Goal: Task Accomplishment & Management: Manage account settings

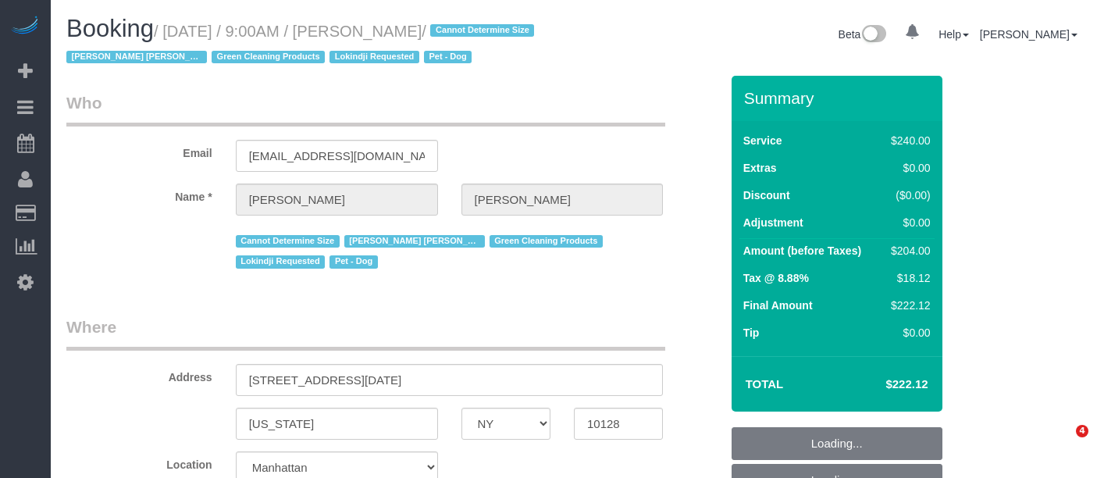
select select "NY"
select select "object:1422"
select select "string:stripe-pm_1RHEiV4VGloSiKo7LfsKSaxC"
select select "180"
select select "number:89"
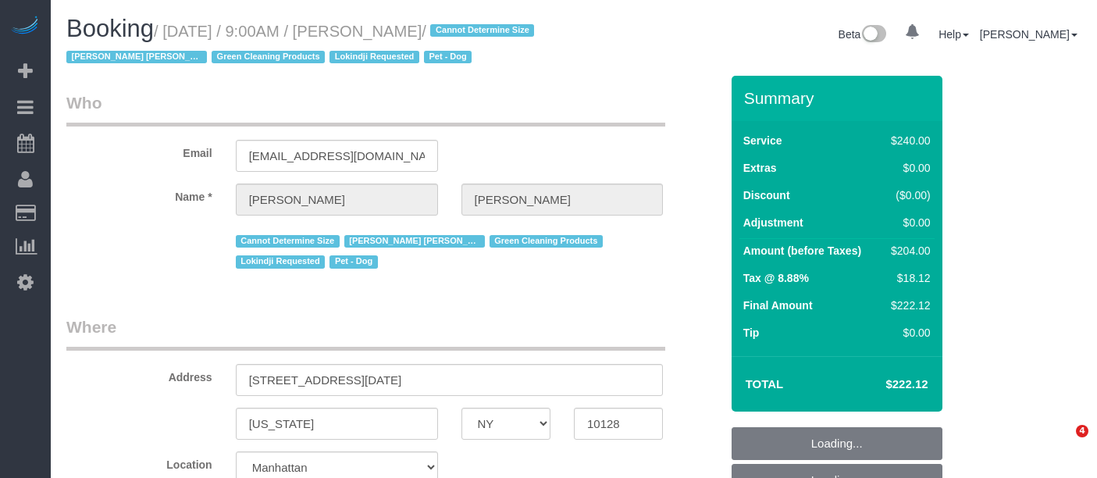
select select "number:90"
select select "number:13"
select select "number:5"
select select "spot2"
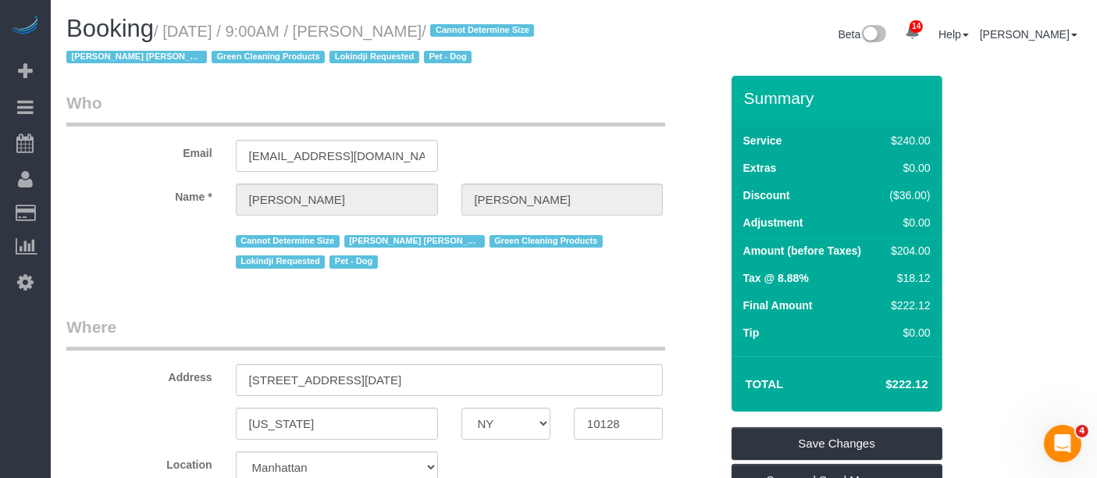
drag, startPoint x: 169, startPoint y: 26, endPoint x: 573, endPoint y: 23, distance: 403.6
click at [571, 23] on div "Booking / [DATE] / 9:00AM / [PERSON_NAME] / Cannot Determine Size [PERSON_NAME]…" at bounding box center [314, 46] width 519 height 60
copy small "[DATE] / 9:00AM / [PERSON_NAME]"
click at [632, 74] on div "Booking / September 12, 2025 / 9:00AM / Seth Schulman-Marcus / Cannot Determine…" at bounding box center [574, 46] width 1038 height 60
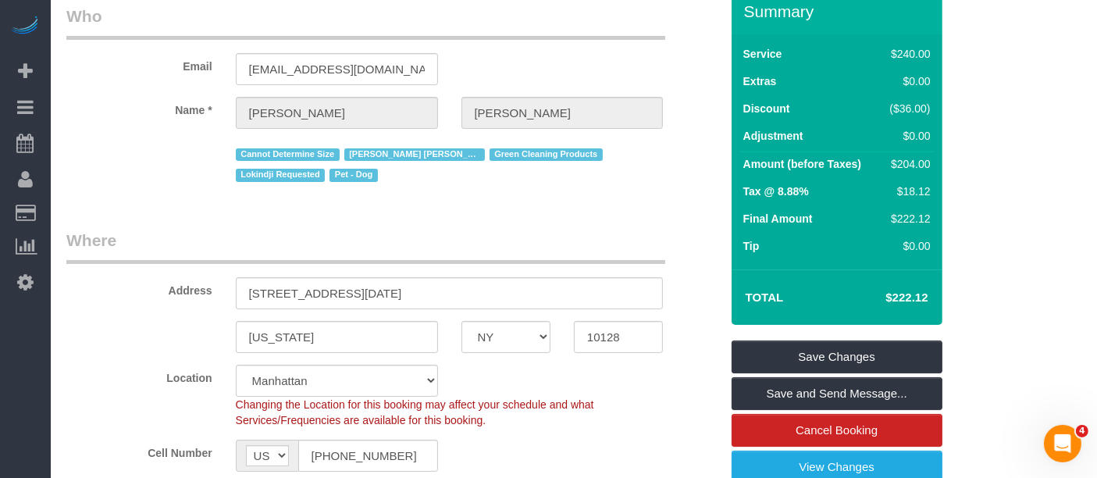
scroll to position [260, 0]
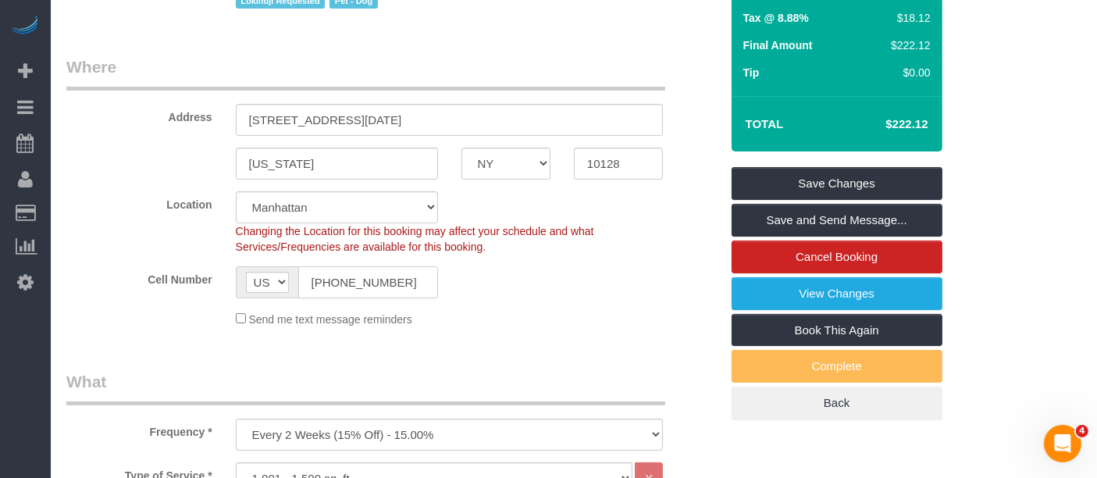
click at [352, 298] on input "(516) 672-0997" at bounding box center [368, 282] width 140 height 32
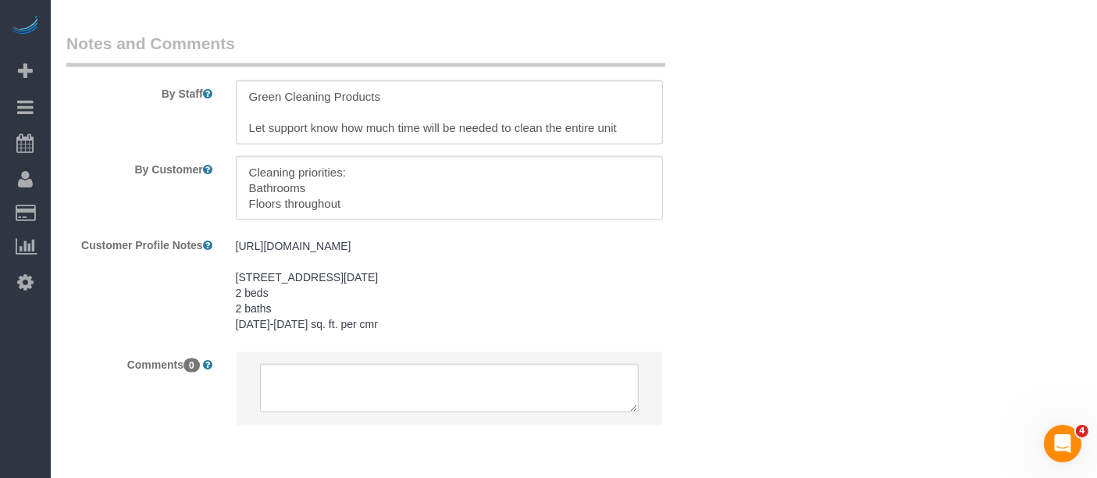
scroll to position [1995, 0]
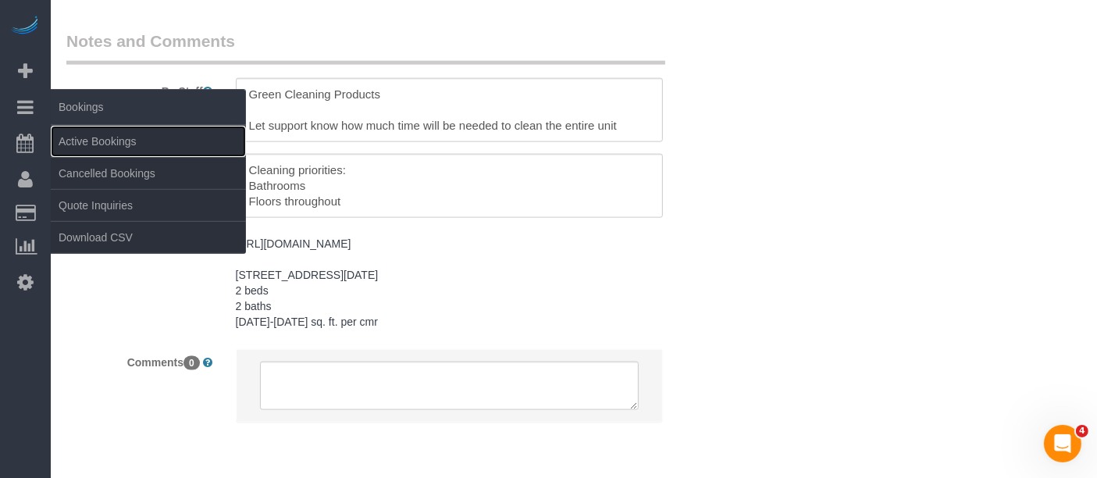
drag, startPoint x: 109, startPoint y: 135, endPoint x: 136, endPoint y: 119, distance: 31.2
click at [111, 134] on link "Active Bookings" at bounding box center [148, 141] width 195 height 31
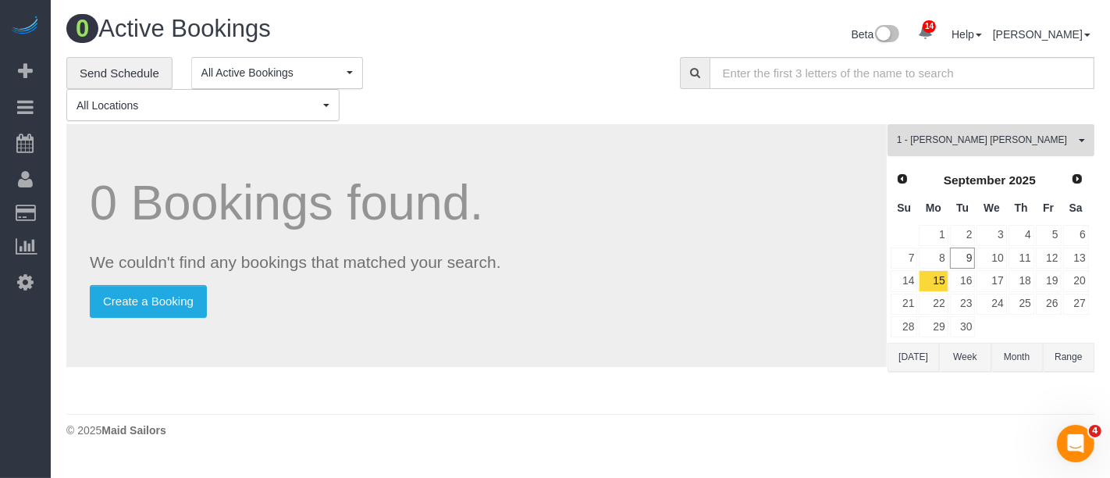
click at [1081, 139] on span "button" at bounding box center [1082, 140] width 6 height 3
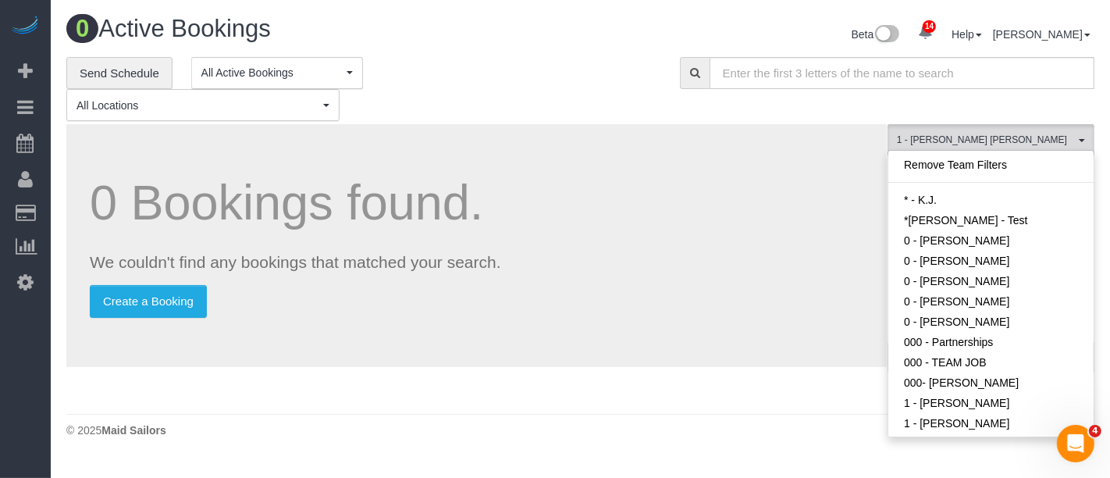
scroll to position [328, 0]
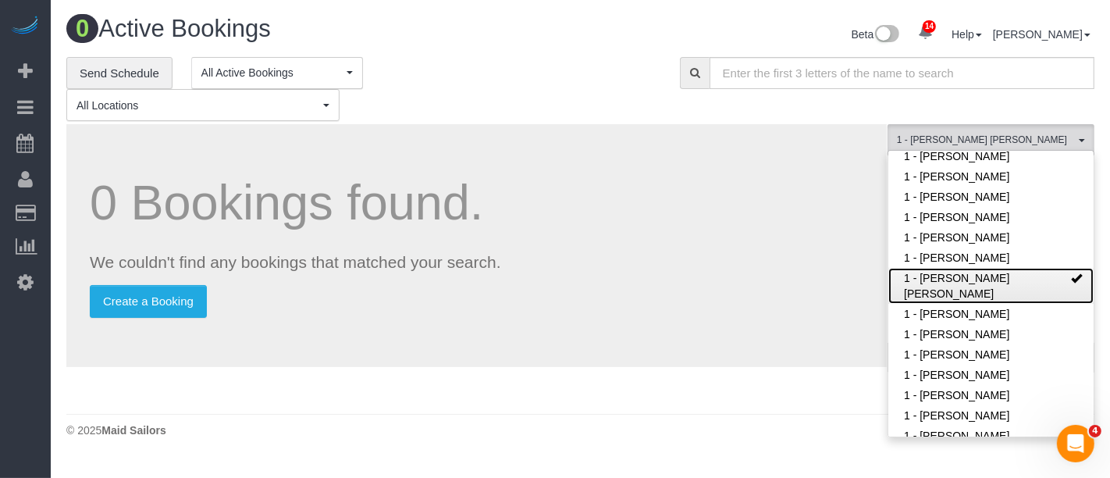
click at [1033, 297] on link "1 - [PERSON_NAME] [PERSON_NAME]" at bounding box center [990, 286] width 205 height 36
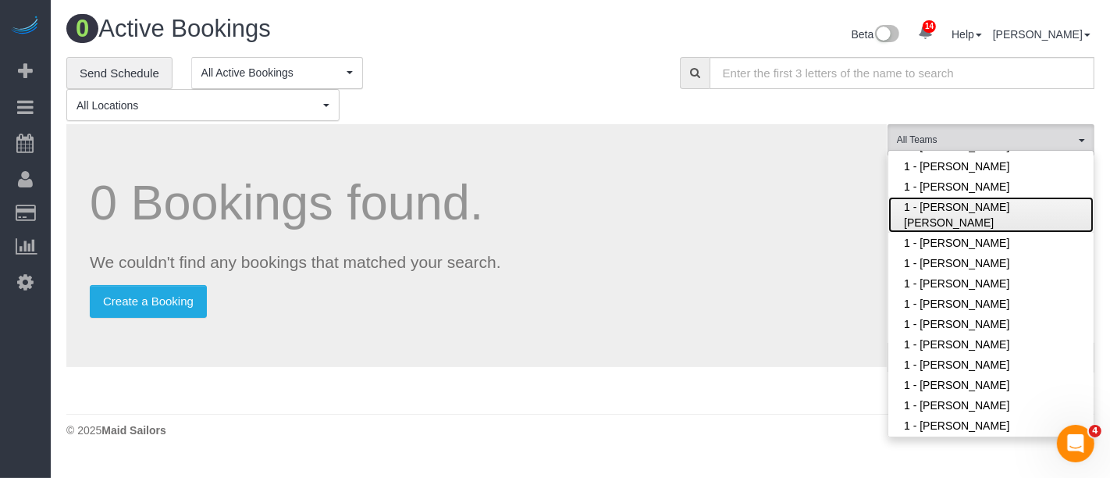
scroll to position [588, 0]
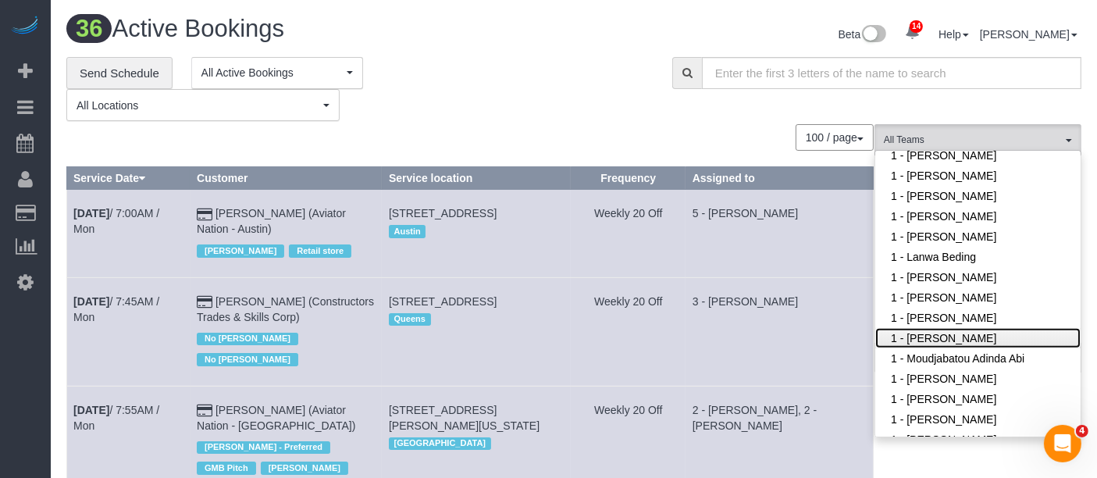
click at [972, 332] on link "1 - [PERSON_NAME]" at bounding box center [977, 338] width 205 height 20
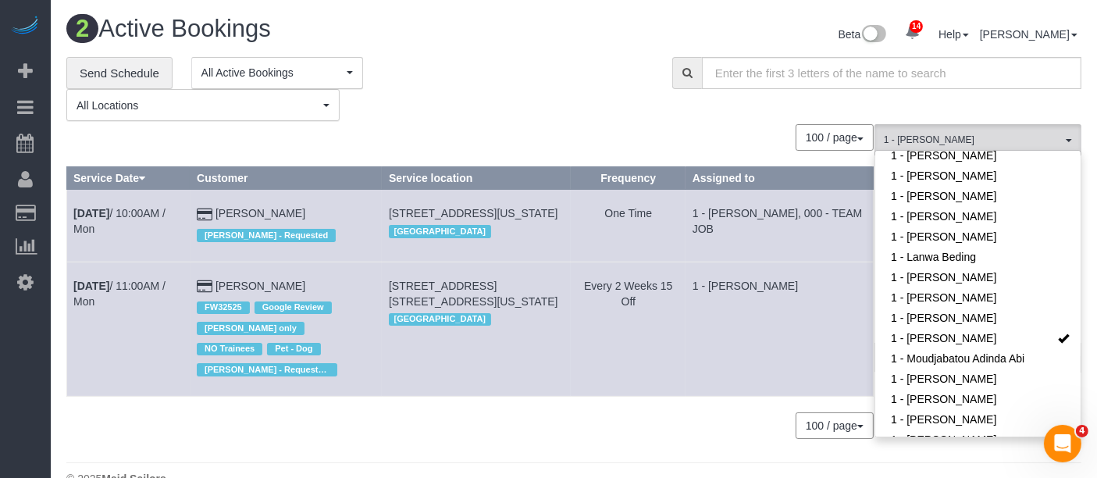
click at [617, 37] on div "Beta 14 Your Notifications You have 0 alerts × You have 4 to charge for 09/08/2…" at bounding box center [833, 36] width 519 height 41
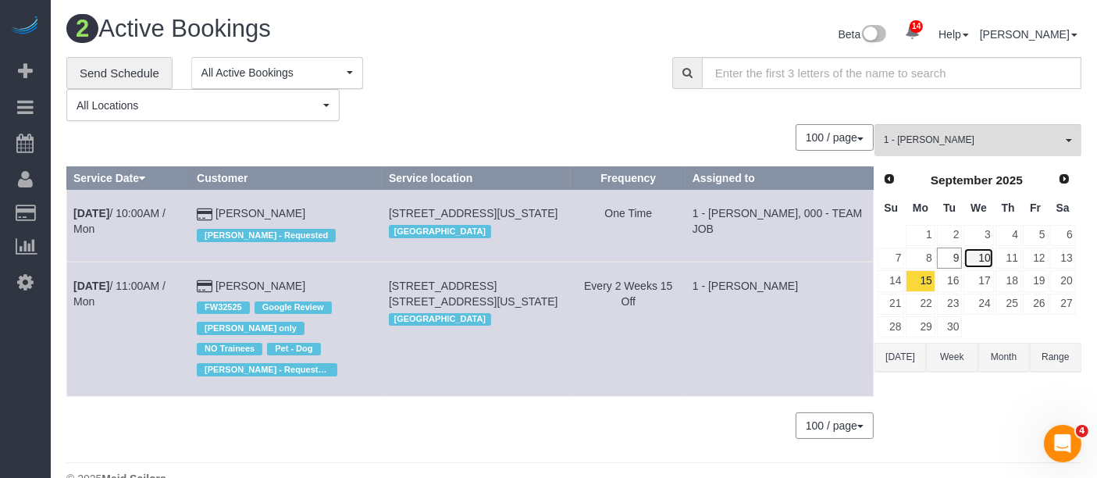
click at [977, 251] on link "10" at bounding box center [978, 257] width 30 height 21
click at [1066, 141] on button "1 - Marlenyn Robles All Teams" at bounding box center [977, 140] width 207 height 32
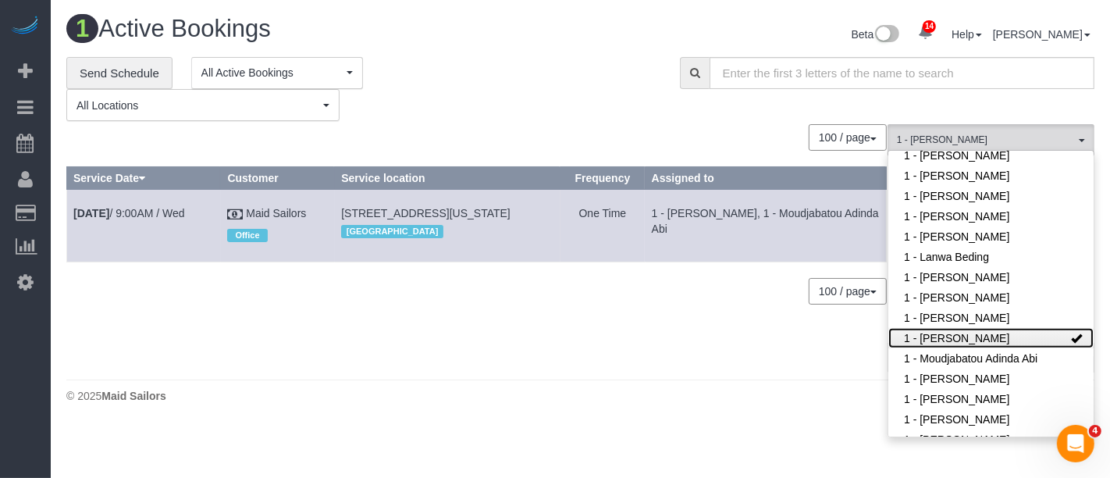
click at [1015, 337] on link "1 - [PERSON_NAME]" at bounding box center [990, 338] width 205 height 20
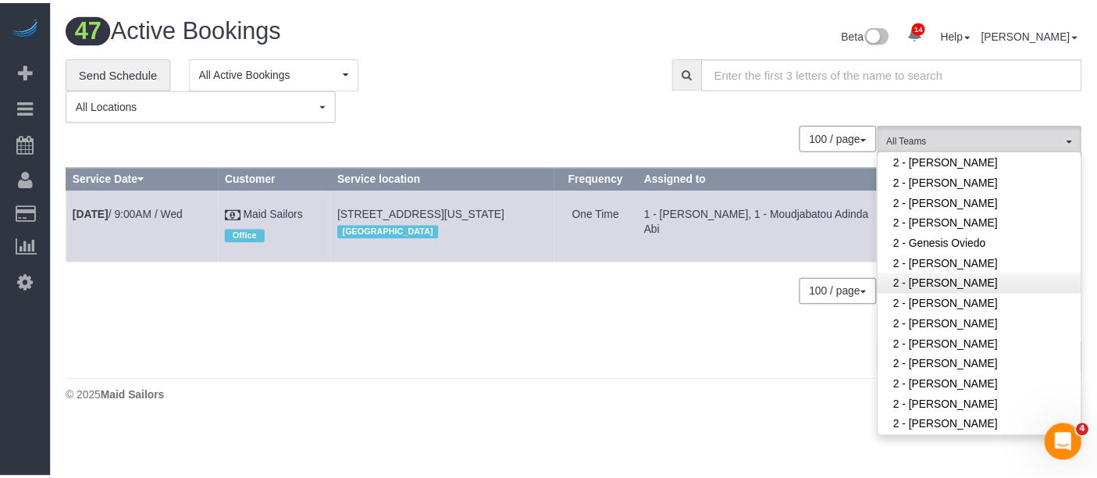
scroll to position [1021, 0]
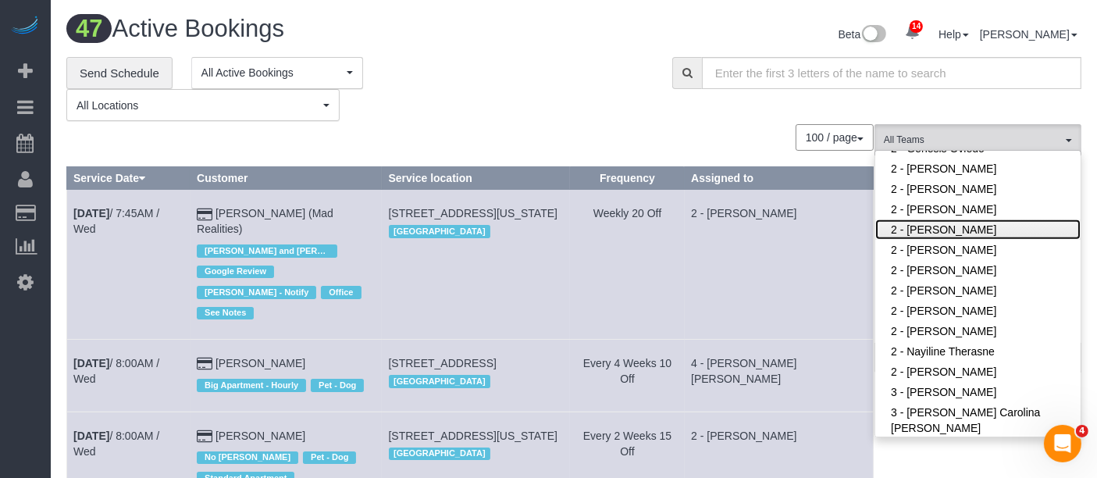
click at [977, 222] on link "2 - [PERSON_NAME]" at bounding box center [977, 229] width 205 height 20
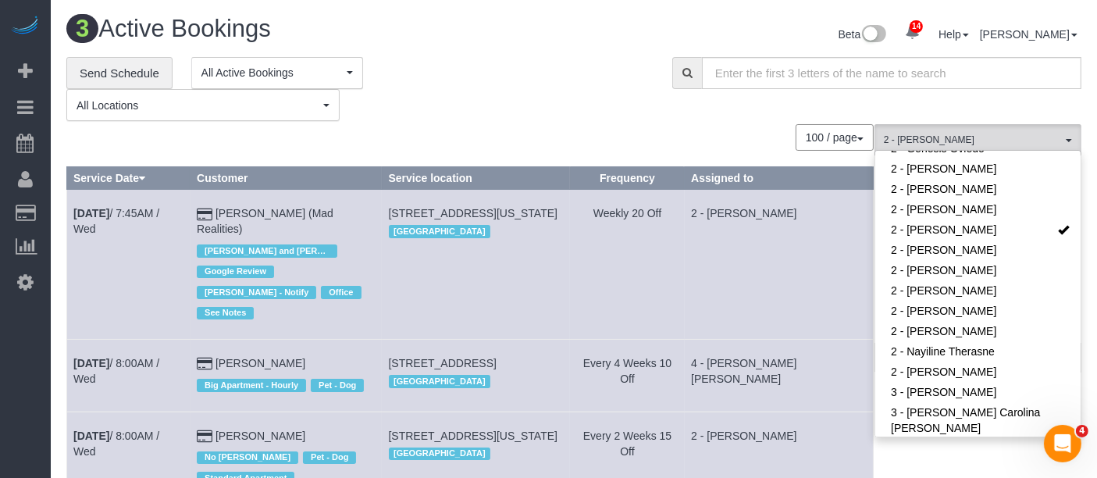
click at [543, 69] on div "**********" at bounding box center [357, 89] width 582 height 65
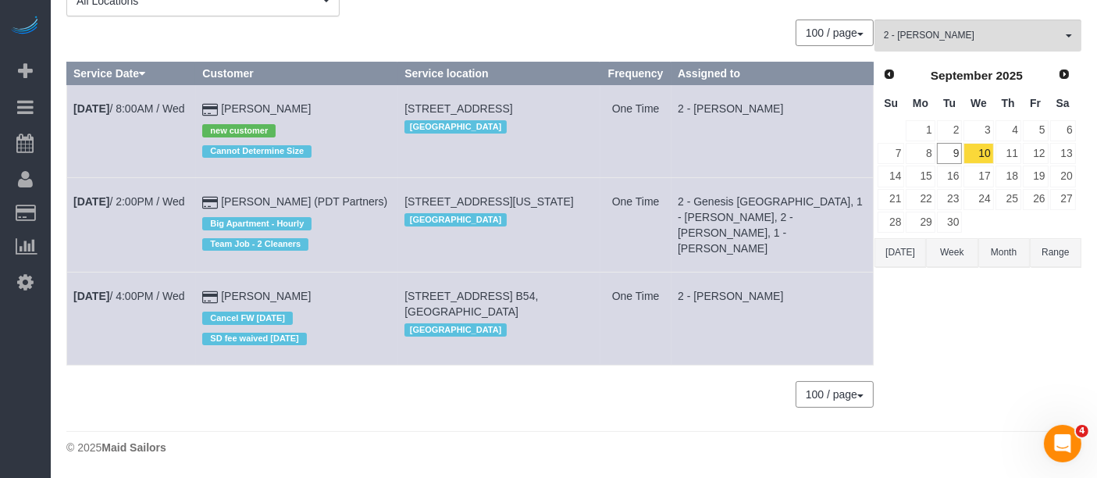
scroll to position [117, 0]
drag, startPoint x: 232, startPoint y: 284, endPoint x: 320, endPoint y: 288, distance: 88.3
click at [319, 289] on td "Jordan Johnson Cancel FW 11/24/24 SD fee waived 11/24/24" at bounding box center [297, 318] width 202 height 93
copy link "Jordan Johnson"
click at [144, 292] on link "Sep 10th / 4:00PM / Wed" at bounding box center [129, 296] width 112 height 12
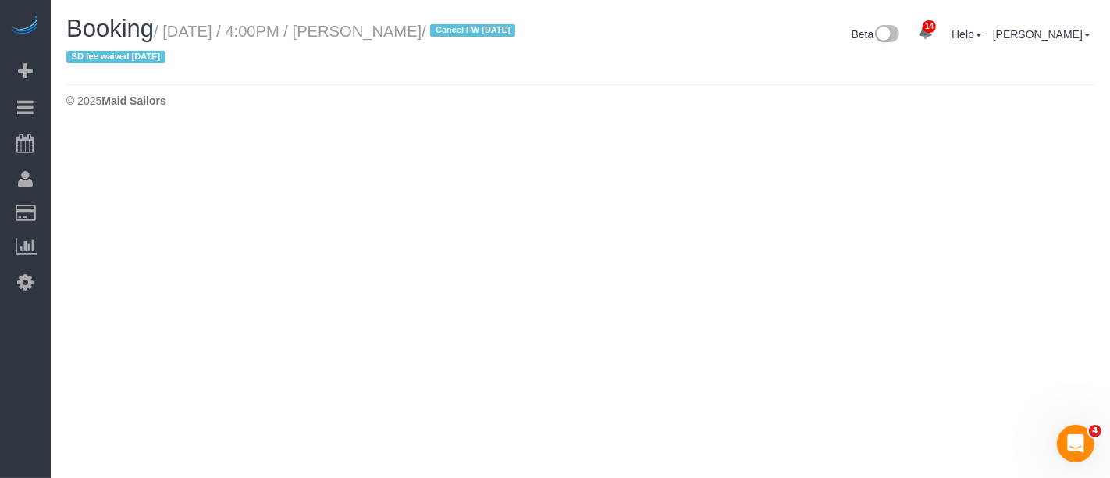
select select "NY"
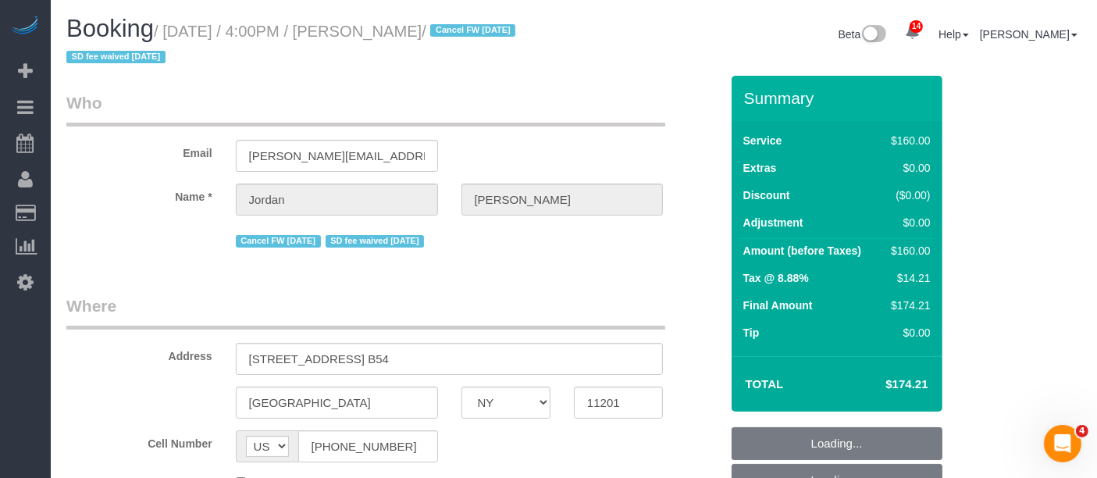
select select "string:stripe-pm_1PXPMM4VGloSiKo7cHJGEYQD"
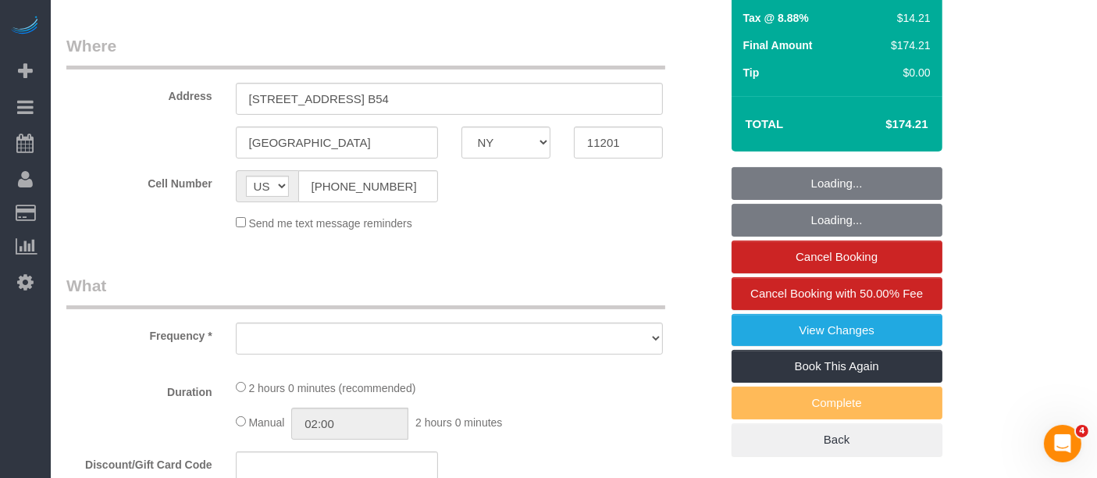
select select "object:4361"
select select "spot60"
select select "number:56"
select select "number:77"
select select "number:15"
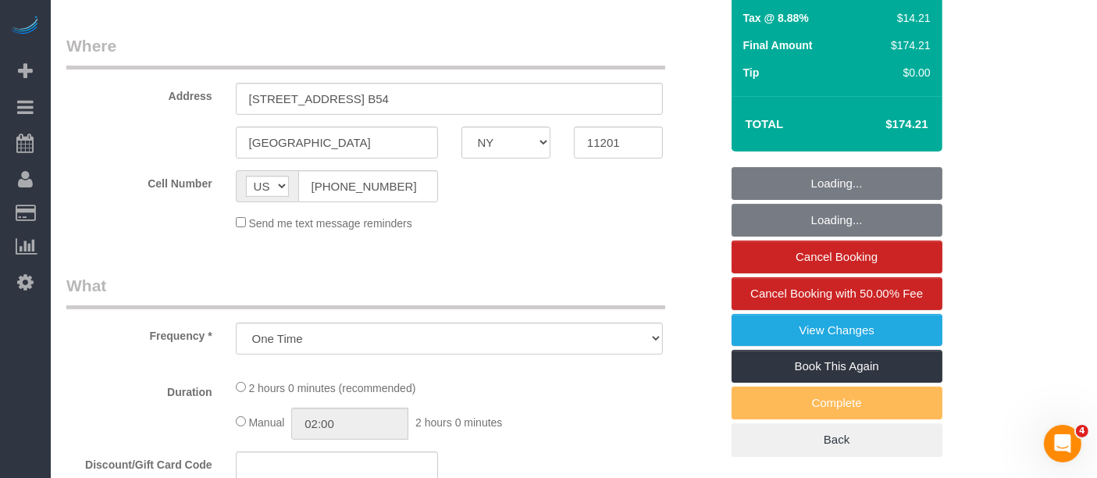
select select "number:7"
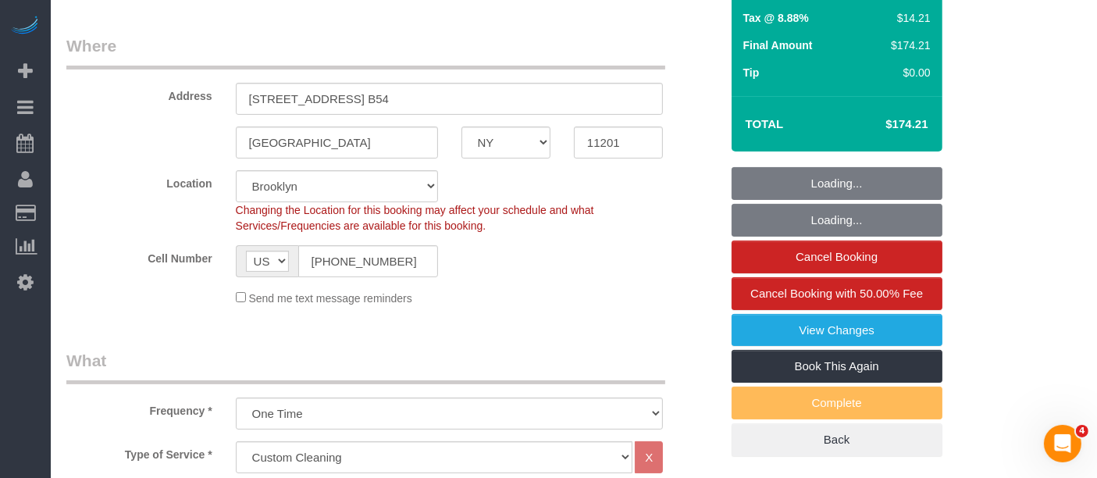
select select "object:5024"
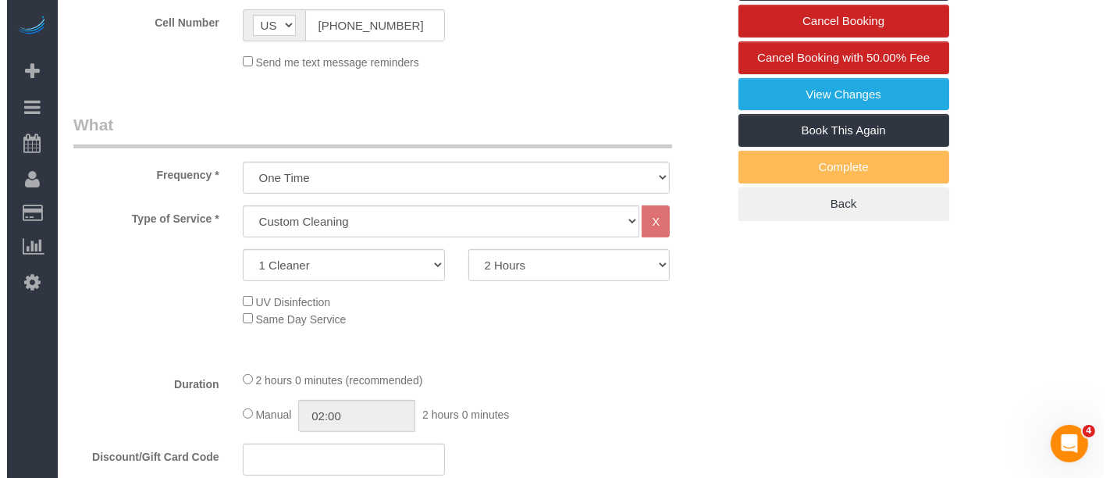
scroll to position [336, 0]
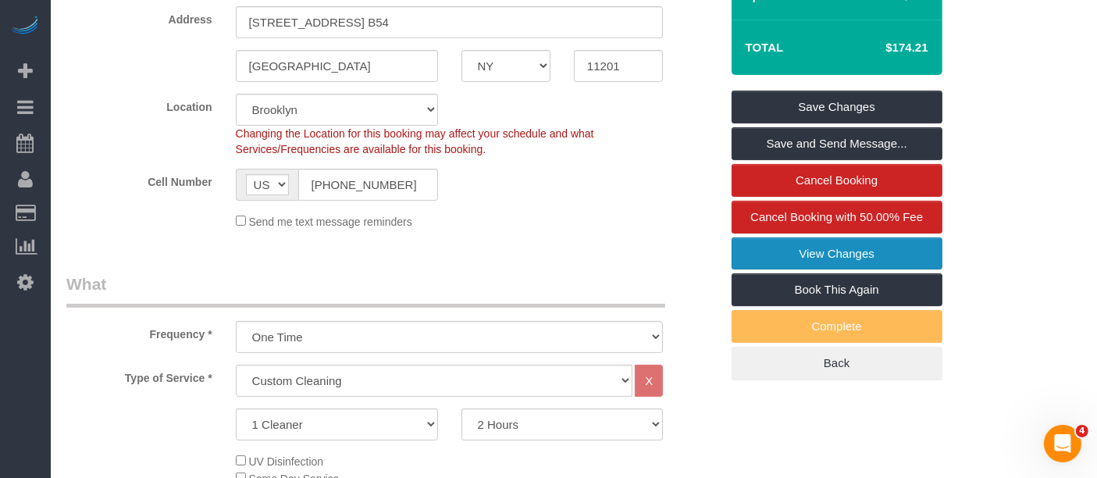
click at [860, 239] on link "View Changes" at bounding box center [836, 253] width 211 height 33
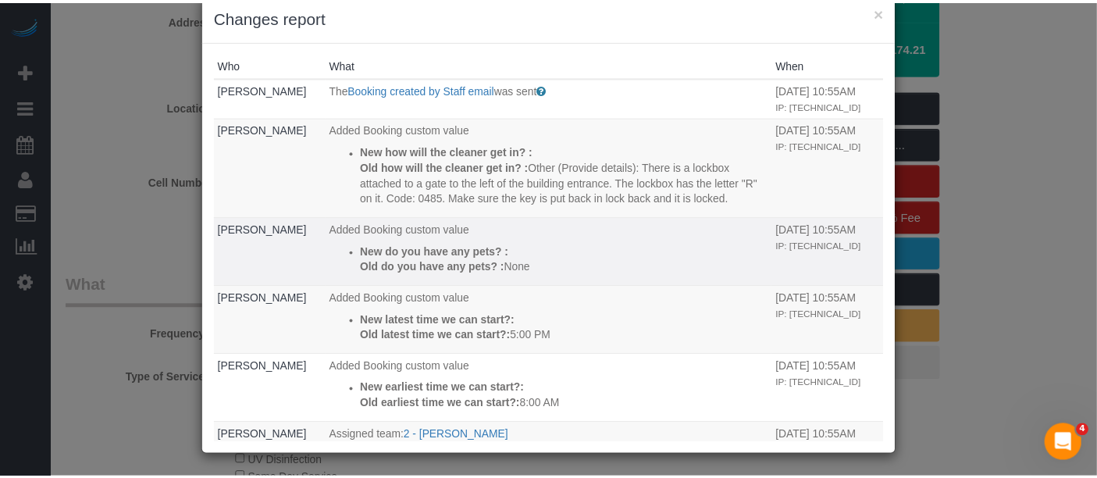
scroll to position [0, 0]
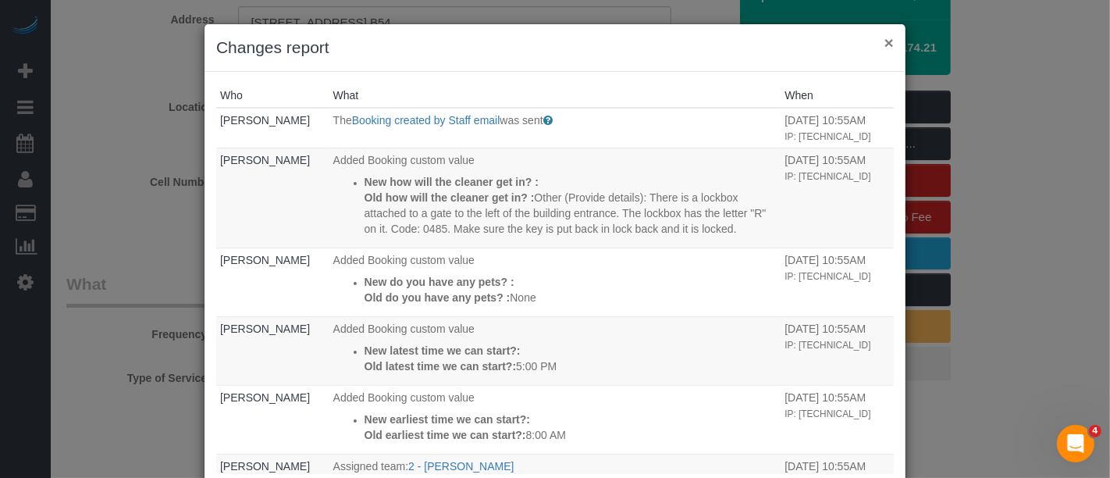
click at [884, 43] on button "×" at bounding box center [888, 42] width 9 height 16
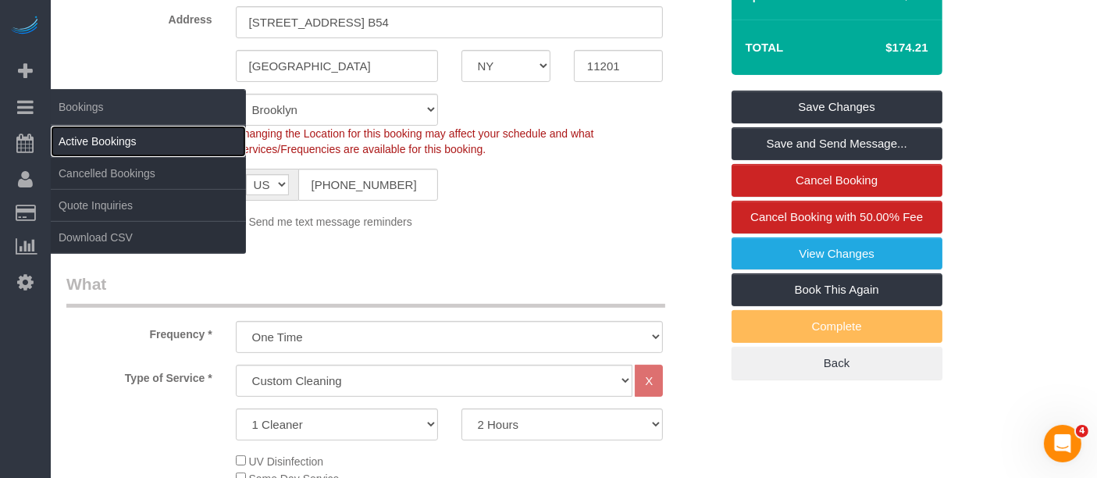
click at [94, 133] on link "Active Bookings" at bounding box center [148, 141] width 195 height 31
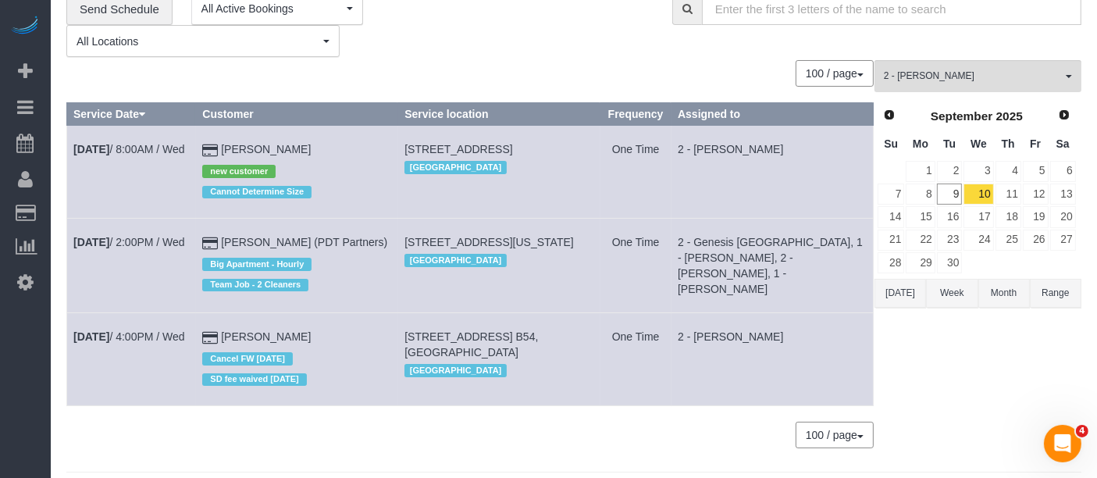
scroll to position [87, 0]
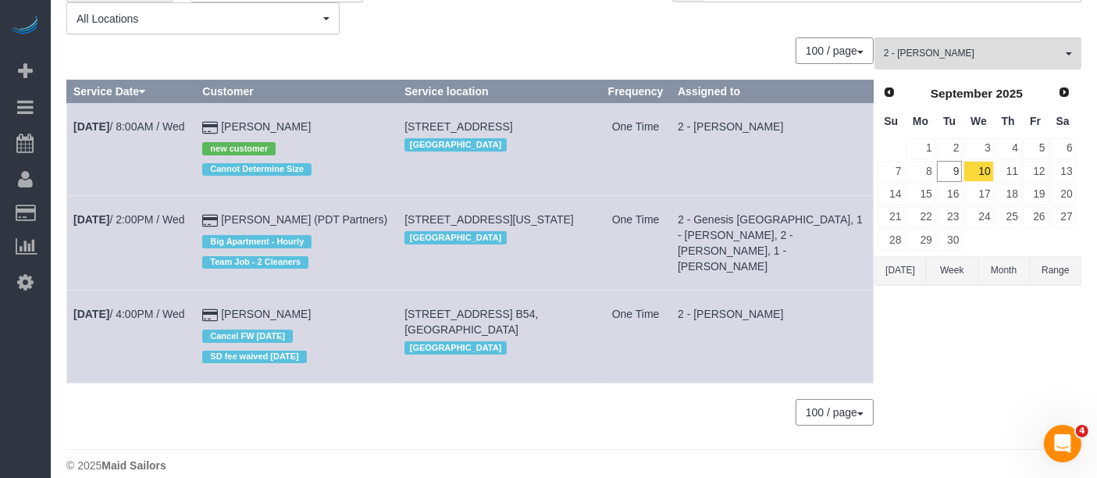
drag, startPoint x: 167, startPoint y: 331, endPoint x: 283, endPoint y: 105, distance: 253.5
click at [283, 105] on td "Stephanie Liu new customer Cannot Determine Size" at bounding box center [297, 149] width 202 height 93
drag, startPoint x: 406, startPoint y: 213, endPoint x: 504, endPoint y: 211, distance: 97.6
click at [503, 211] on td "535 West End Ave, Apt. 16, New York, NY 10024 Manhattan" at bounding box center [499, 243] width 202 height 94
copy span "535 West End Ave,"
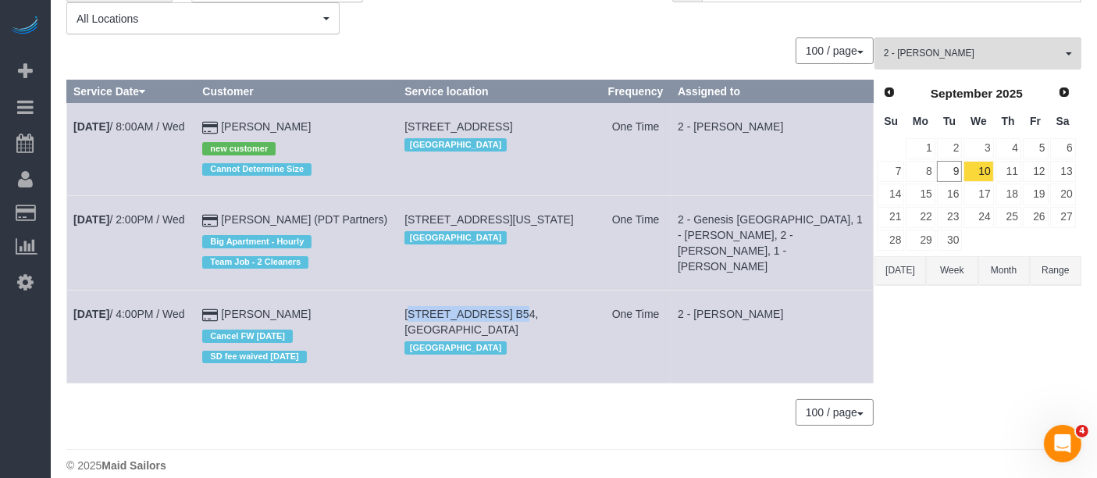
drag, startPoint x: 410, startPoint y: 324, endPoint x: 507, endPoint y: 322, distance: 97.6
click at [507, 324] on td "20 Columbia Place, Apt. B54, Brooklyn, NY 11201 Brooklyn" at bounding box center [499, 336] width 202 height 93
copy span "20 Columbia Place,"
click at [1073, 61] on button "2 - Katherine Poveda All Teams" at bounding box center [977, 53] width 207 height 32
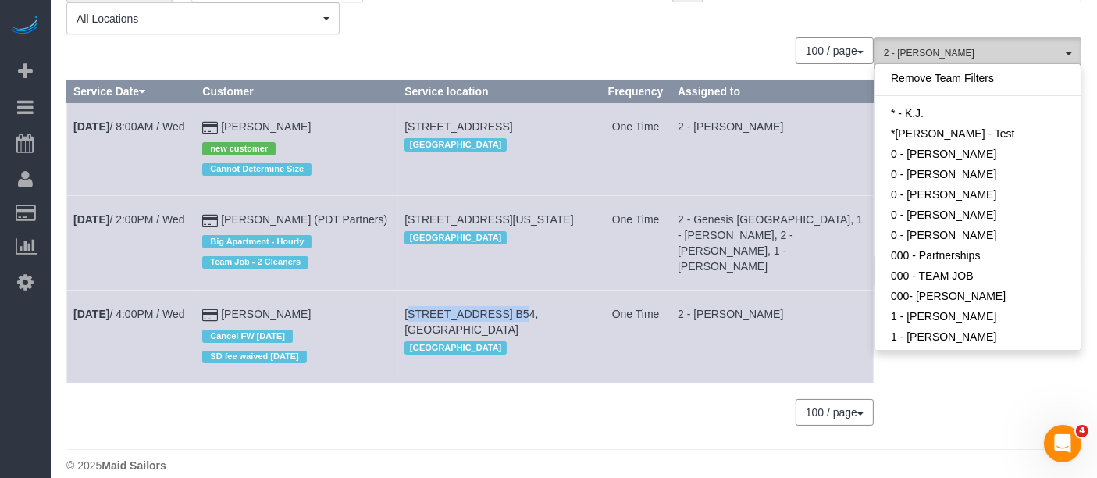
scroll to position [956, 0]
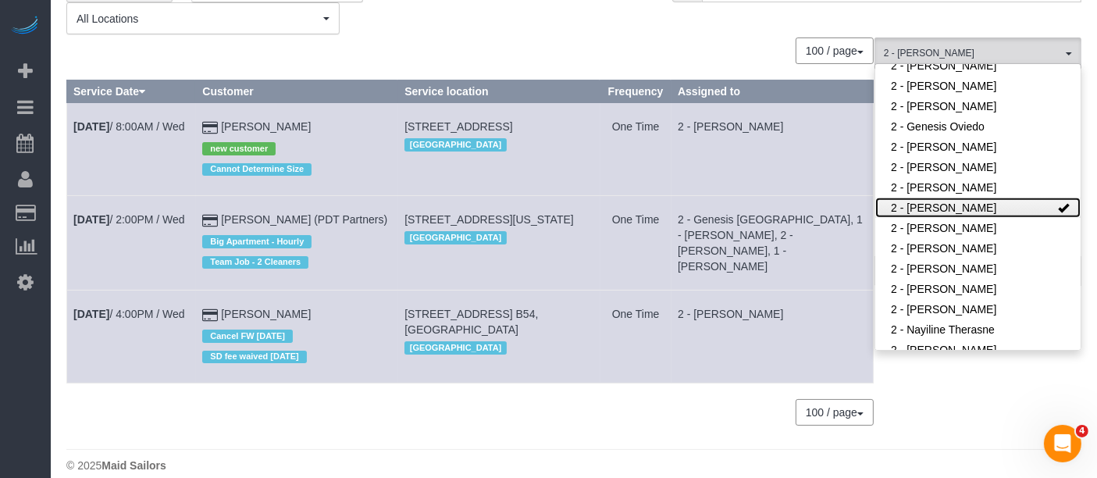
click at [1029, 204] on link "2 - [PERSON_NAME]" at bounding box center [977, 208] width 205 height 20
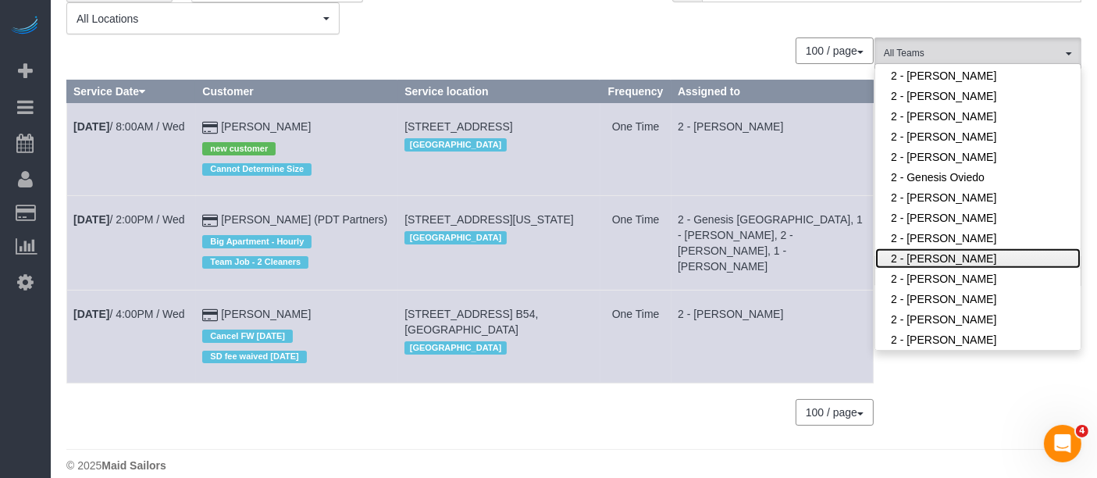
scroll to position [870, 0]
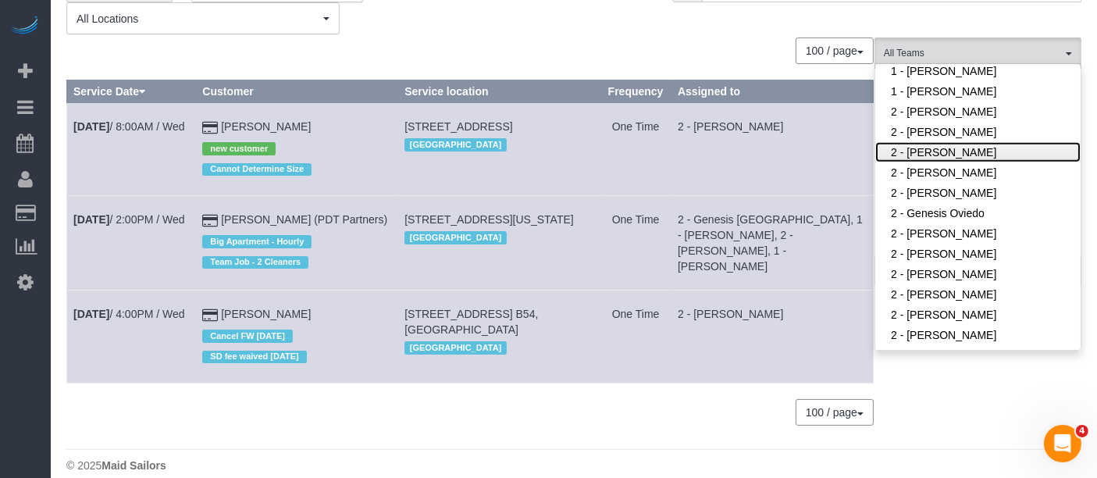
click at [965, 147] on link "2 - [PERSON_NAME]" at bounding box center [977, 152] width 205 height 20
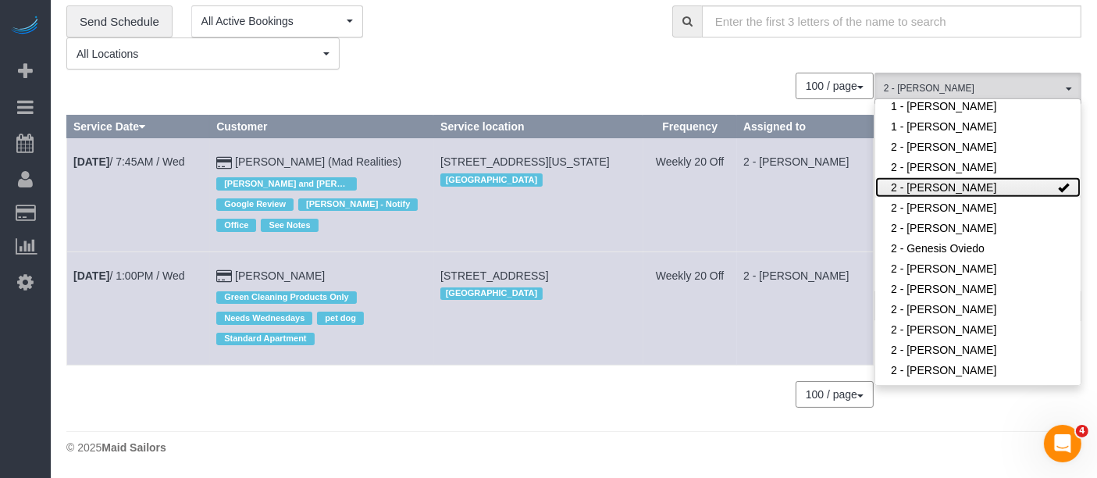
scroll to position [50, 0]
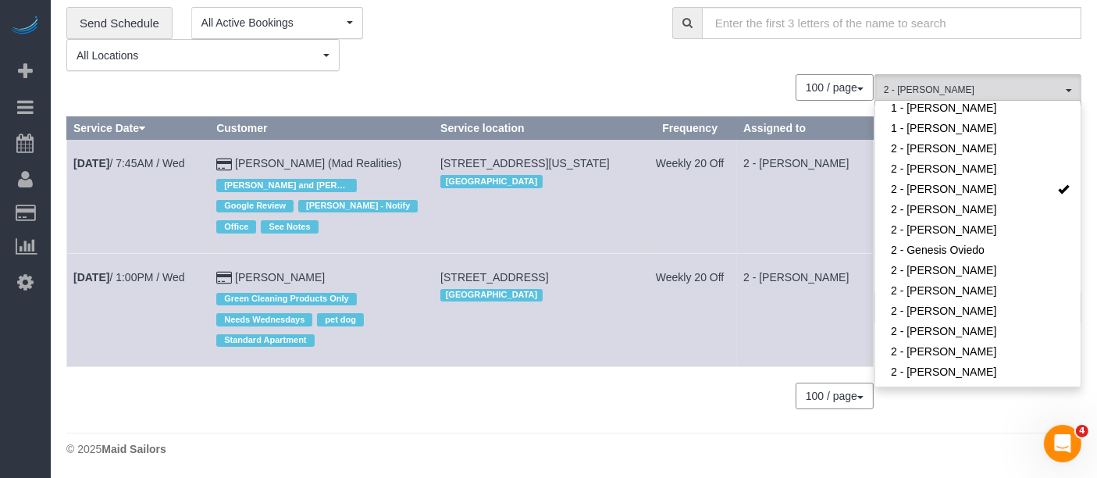
drag, startPoint x: 449, startPoint y: 275, endPoint x: 526, endPoint y: 276, distance: 77.3
click at [526, 276] on td "90 State Street, Apt 3, Brooklyn, NY 11201 Brooklyn" at bounding box center [538, 309] width 209 height 113
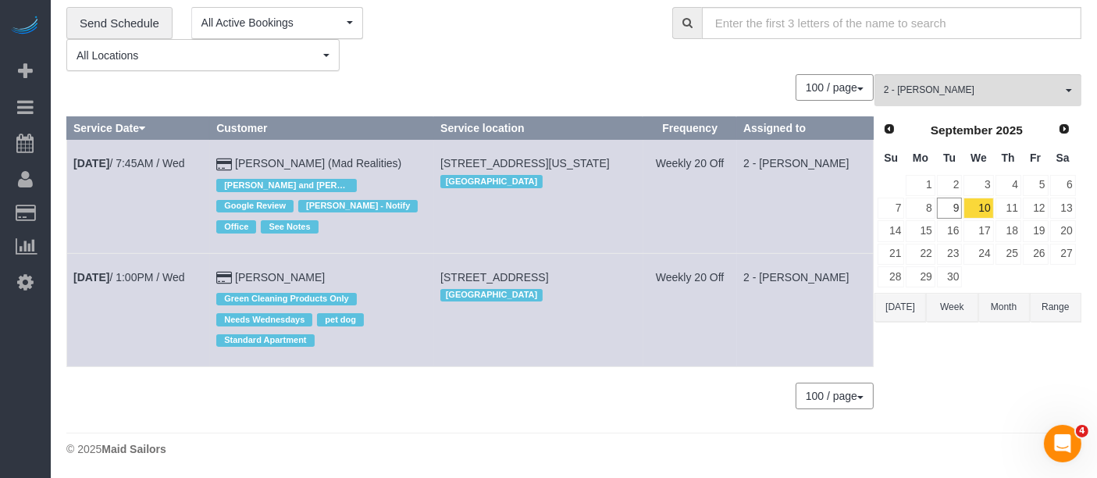
copy span "90 State Street,"
click at [1066, 74] on button "2 - Ana Rodriguez All Teams" at bounding box center [977, 90] width 207 height 32
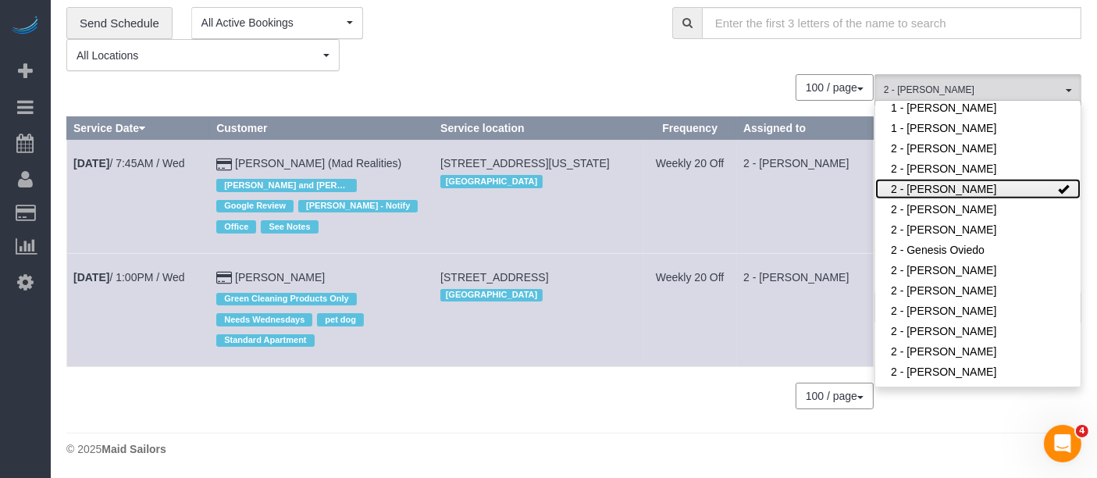
click at [1026, 185] on link "2 - [PERSON_NAME]" at bounding box center [977, 189] width 205 height 20
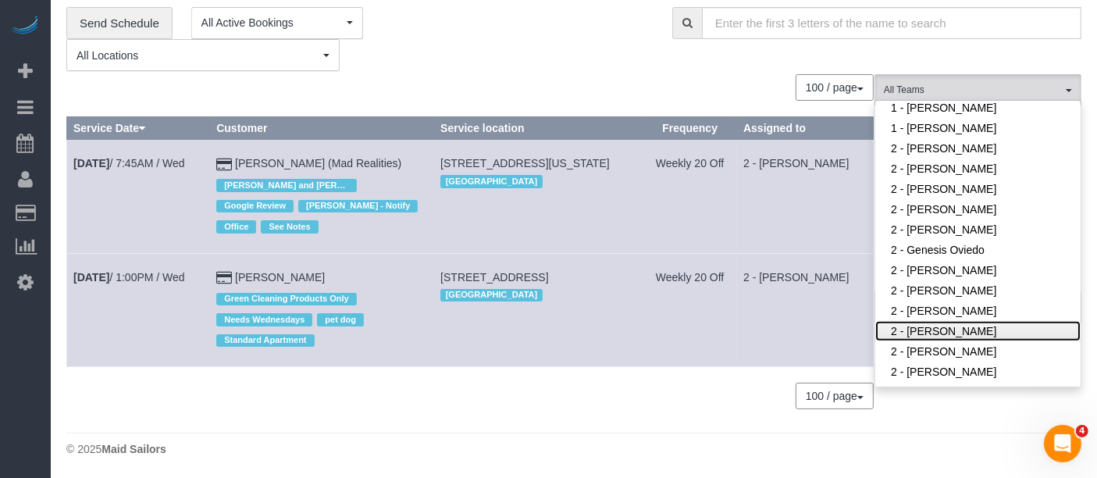
click at [981, 329] on link "2 - [PERSON_NAME]" at bounding box center [977, 331] width 205 height 20
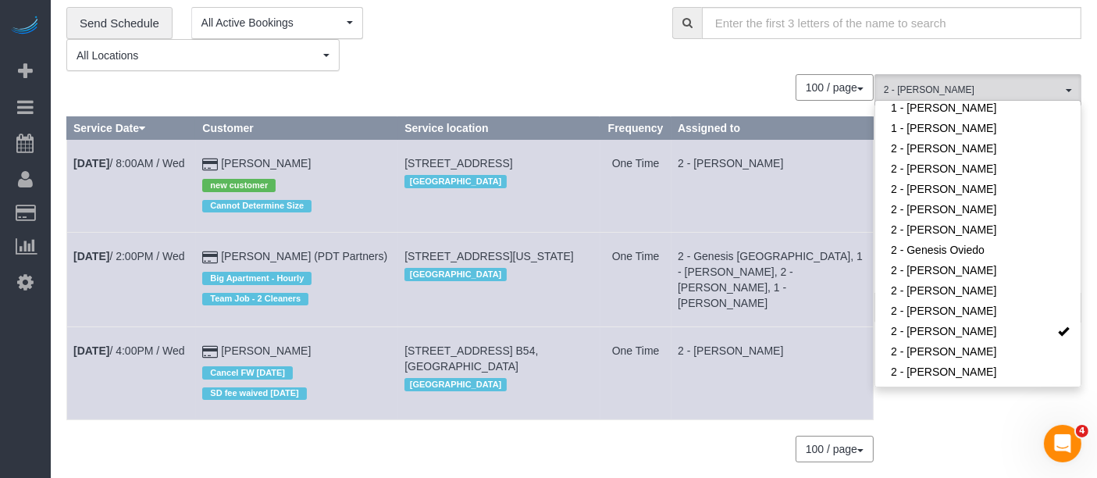
click at [638, 212] on td "One Time" at bounding box center [635, 186] width 71 height 93
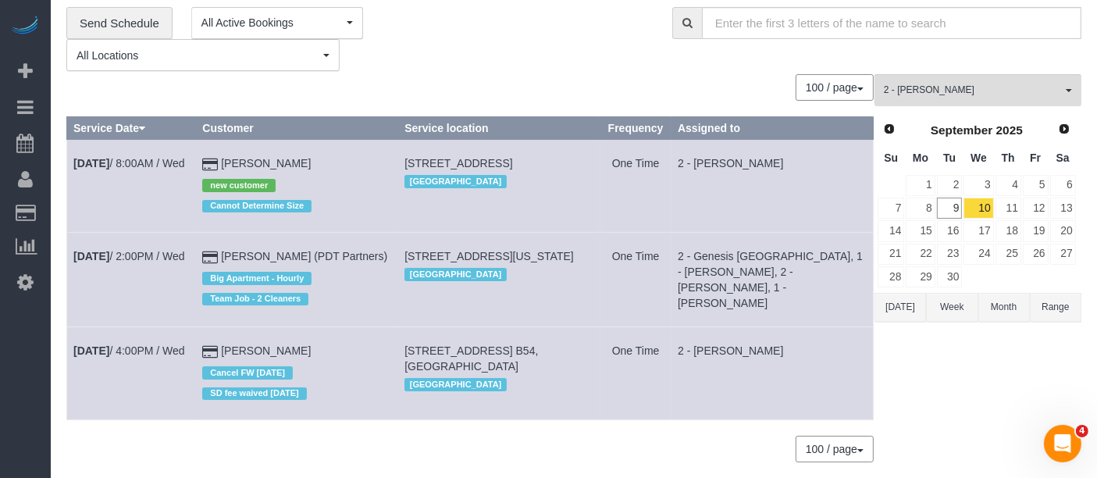
drag, startPoint x: 457, startPoint y: 358, endPoint x: 519, endPoint y: 381, distance: 66.7
click at [519, 381] on td "20 Columbia Place, Apt. B54, Brooklyn, NY 11201 Brooklyn" at bounding box center [499, 373] width 202 height 93
copy span "20 Columbia Place, Apt. B54, Brooklyn, NY 11201"
click at [1073, 92] on button "2 - Katherine Poveda All Teams" at bounding box center [977, 90] width 207 height 32
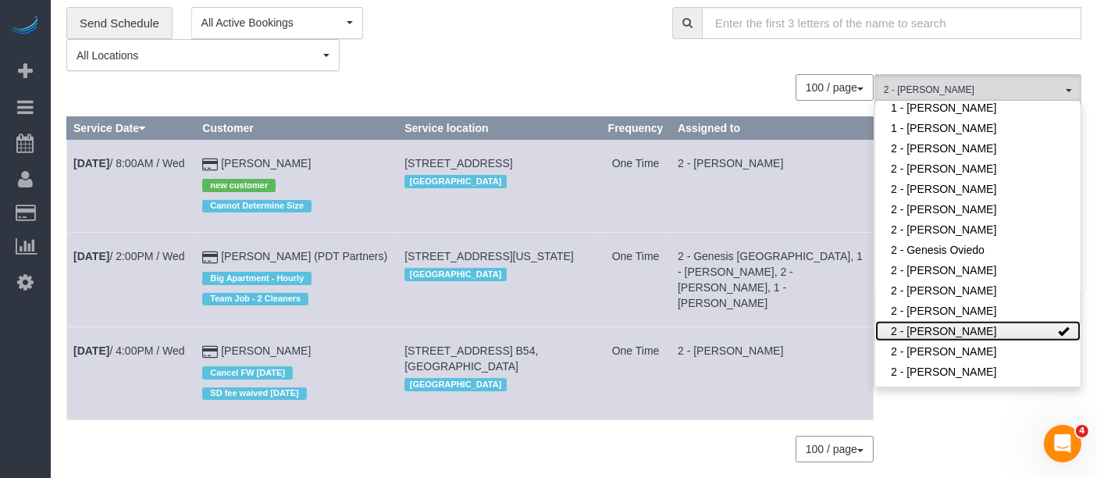
click at [1038, 326] on link "2 - [PERSON_NAME]" at bounding box center [977, 331] width 205 height 20
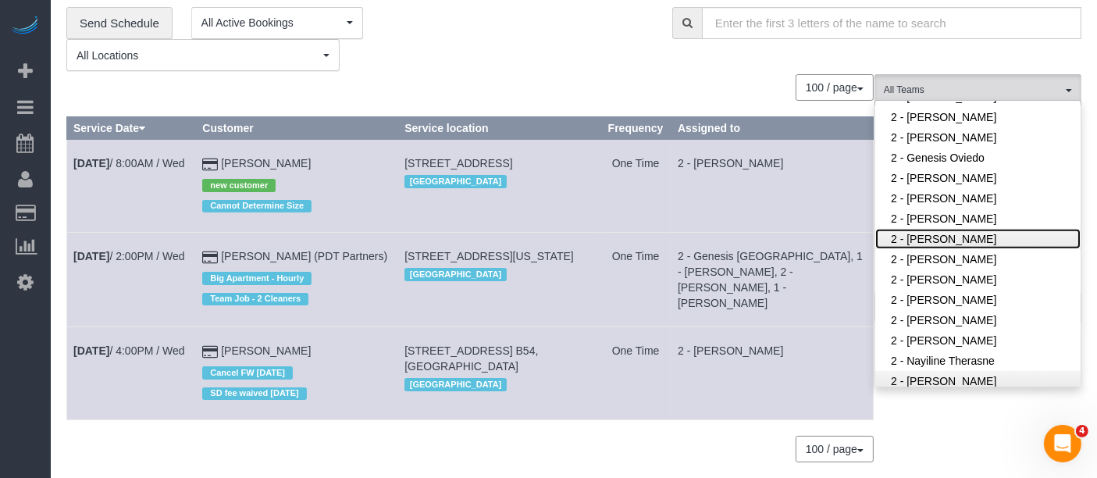
scroll to position [1044, 0]
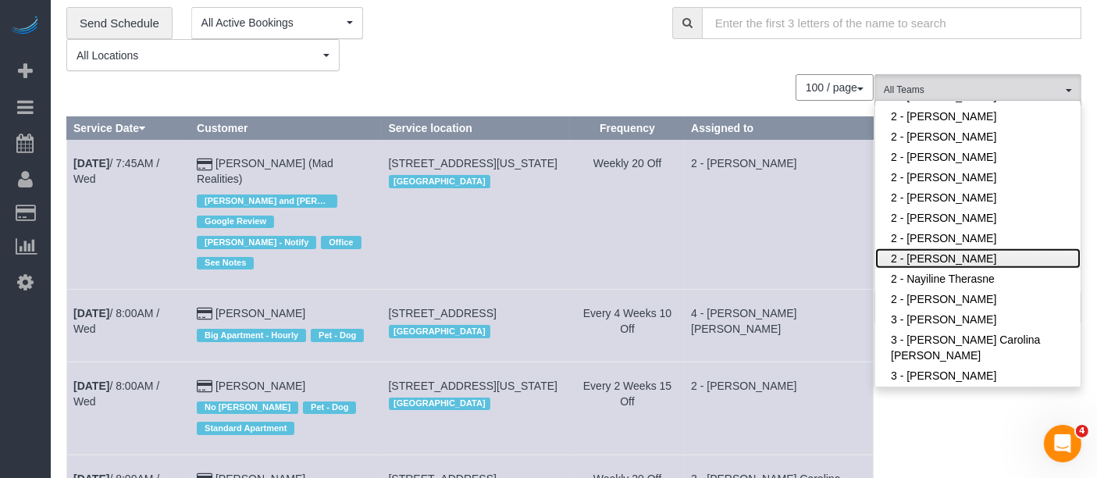
click at [987, 255] on link "2 - [PERSON_NAME]" at bounding box center [977, 258] width 205 height 20
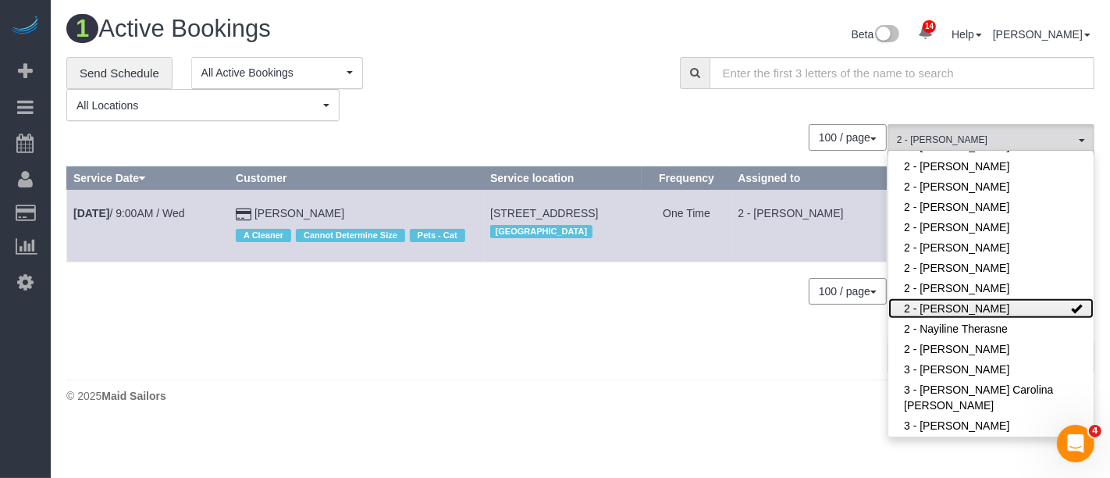
click at [1043, 302] on link "2 - [PERSON_NAME]" at bounding box center [990, 308] width 205 height 20
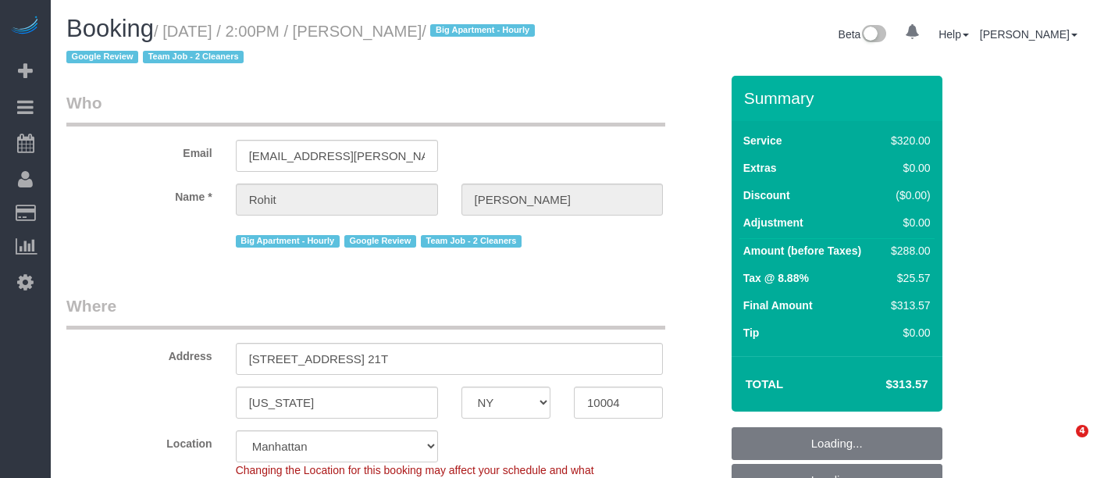
select select "NY"
select select "string:stripe-pm_1Qkc8H4VGloSiKo7xjSCdFB1"
select select "2"
select select "number:89"
select select "number:90"
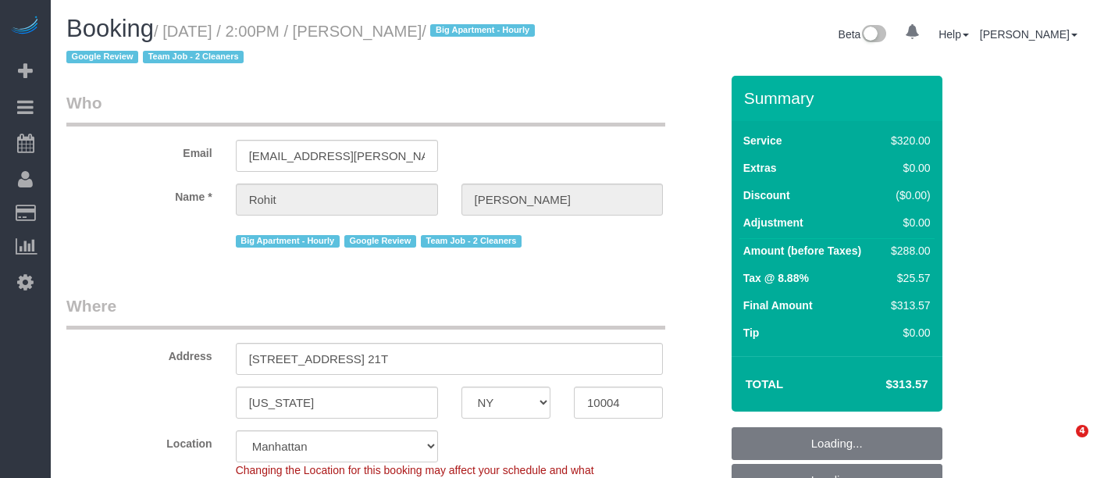
select select "number:15"
select select "number:6"
select select "object:1420"
select select "spot7"
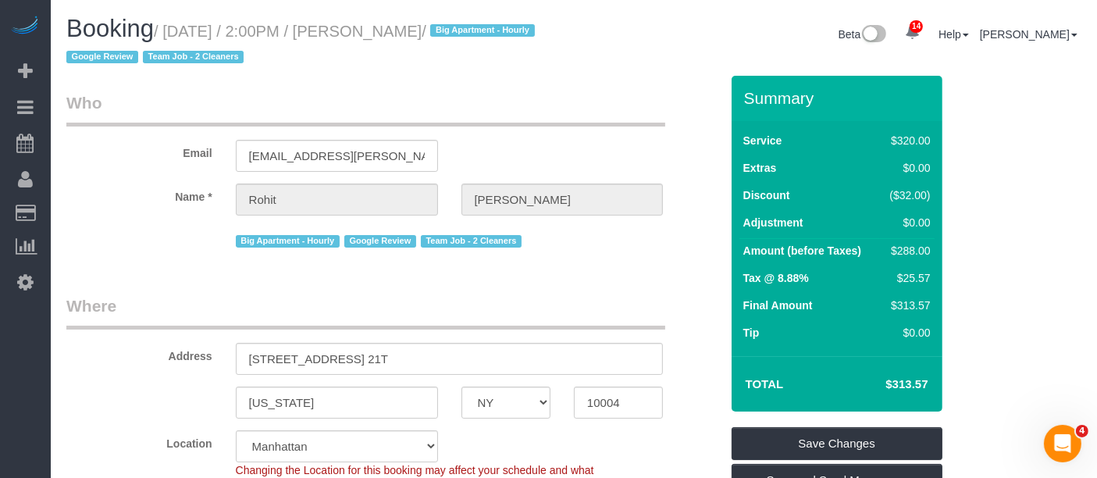
drag, startPoint x: 172, startPoint y: 30, endPoint x: 474, endPoint y: 21, distance: 302.2
click at [474, 21] on h1 "Booking / September 12, 2025 / 2:00PM / Rohit Dasari / Big Apartment - Hourly G…" at bounding box center [314, 42] width 496 height 53
copy small "September 12, 2025 / 2:00PM / Rohit Dasar"
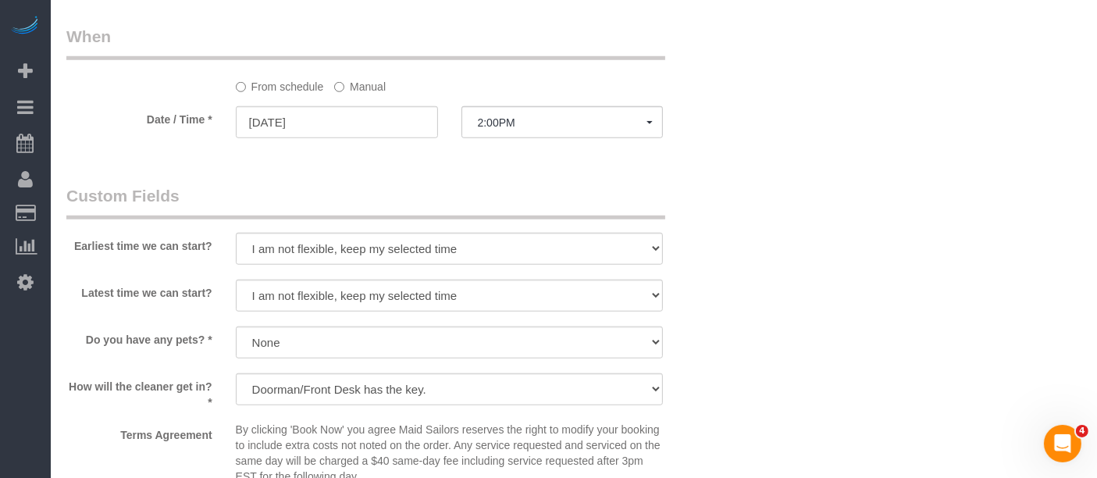
scroll to position [1474, 0]
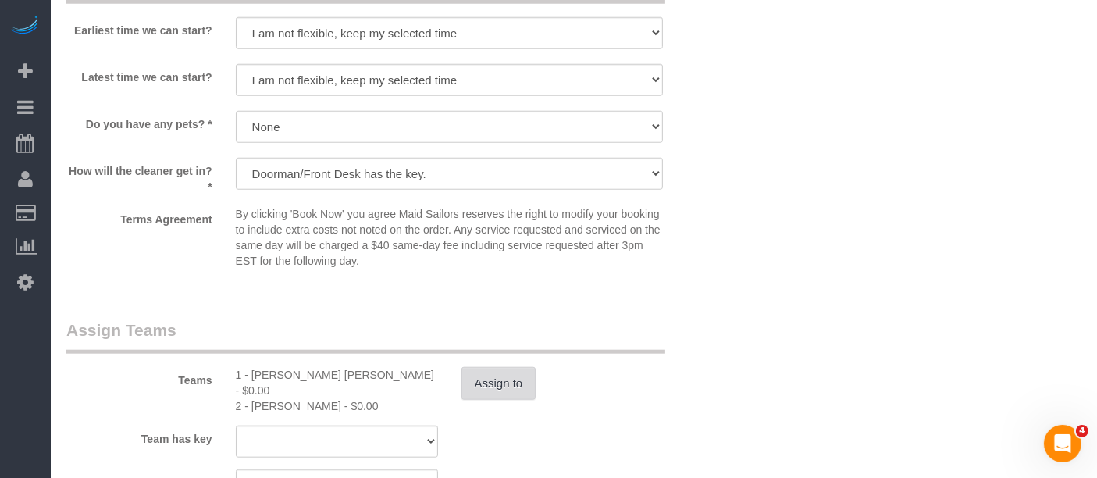
click at [517, 382] on button "Assign to" at bounding box center [498, 383] width 75 height 33
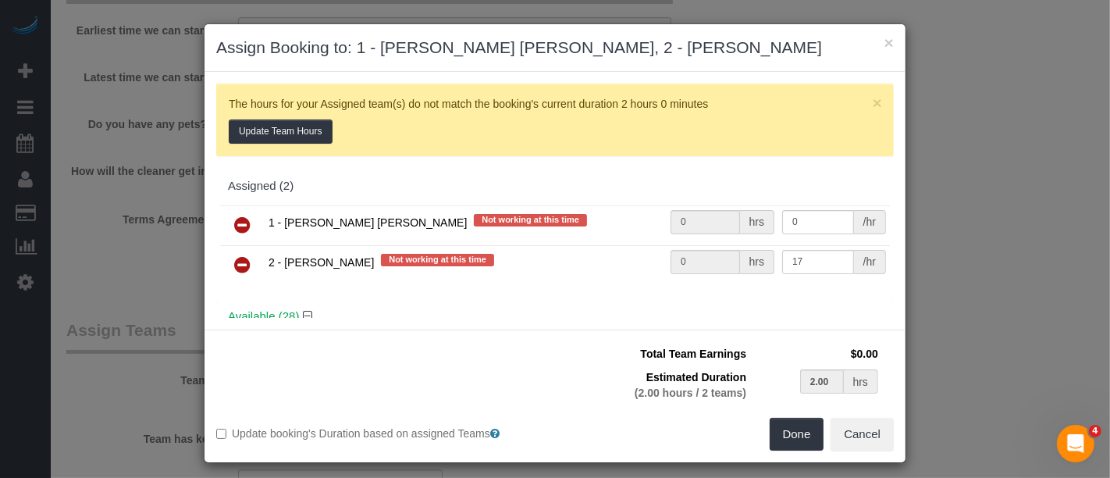
click at [234, 217] on icon at bounding box center [242, 224] width 16 height 19
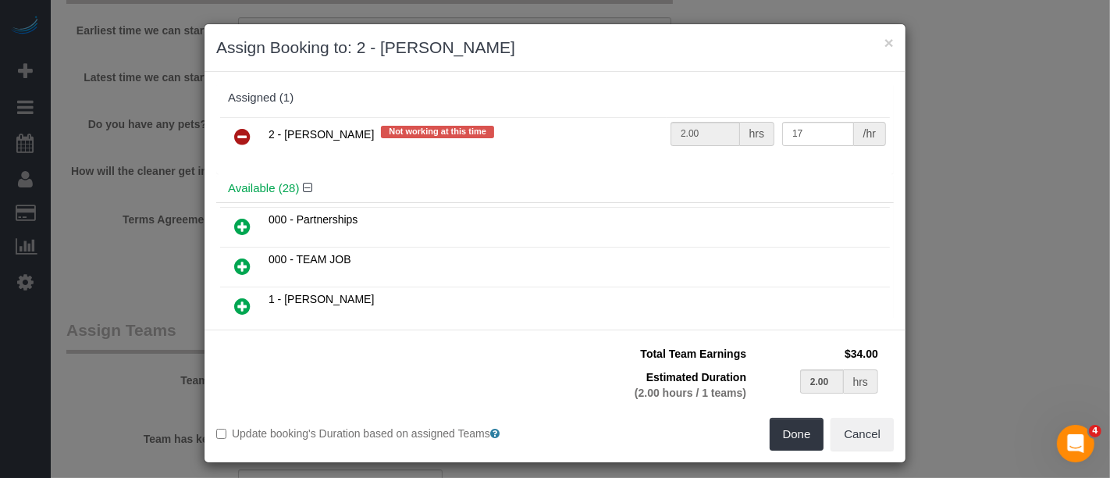
click at [235, 217] on icon at bounding box center [242, 226] width 16 height 19
type input "1.00"
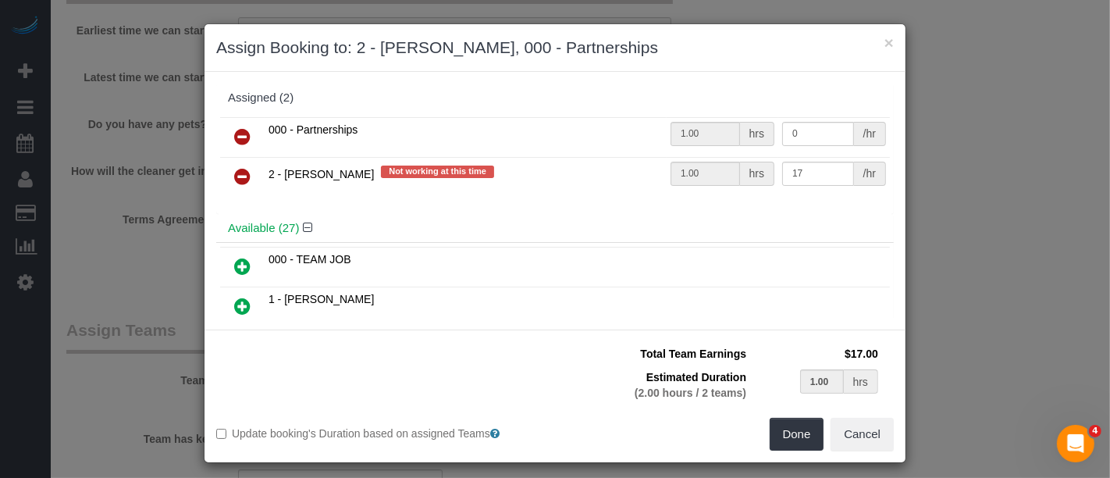
click at [234, 167] on icon at bounding box center [242, 176] width 16 height 19
type input "2.00"
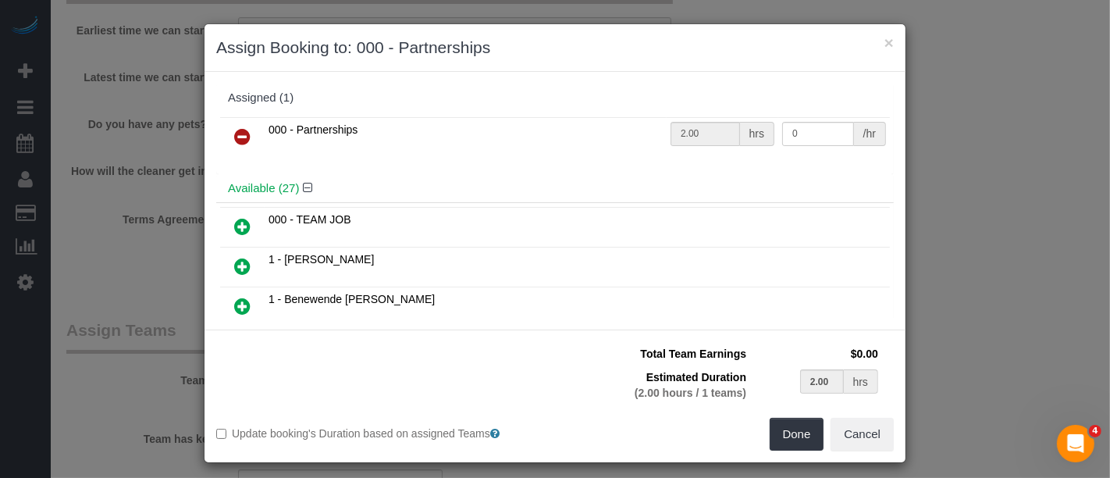
click at [237, 134] on icon at bounding box center [242, 136] width 16 height 19
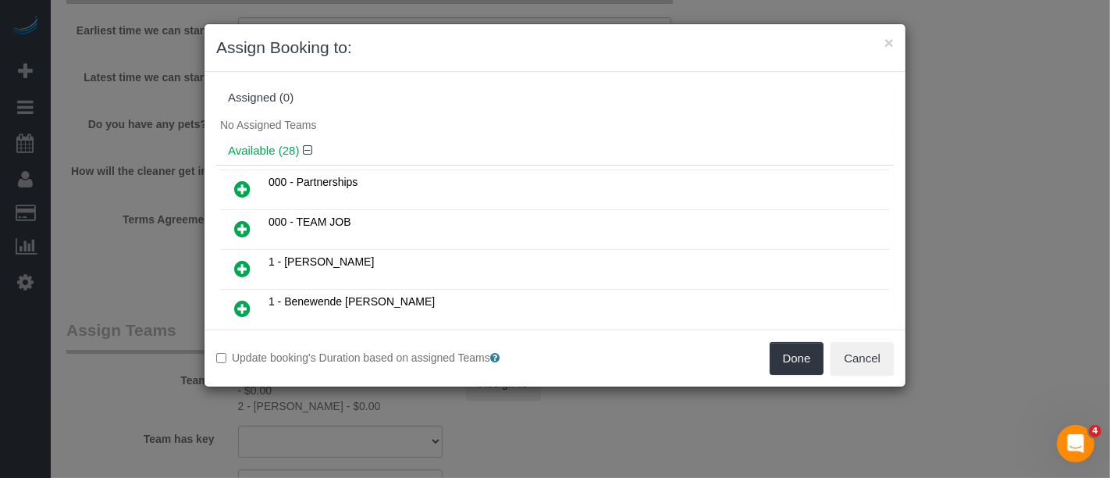
click at [242, 226] on icon at bounding box center [242, 228] width 16 height 19
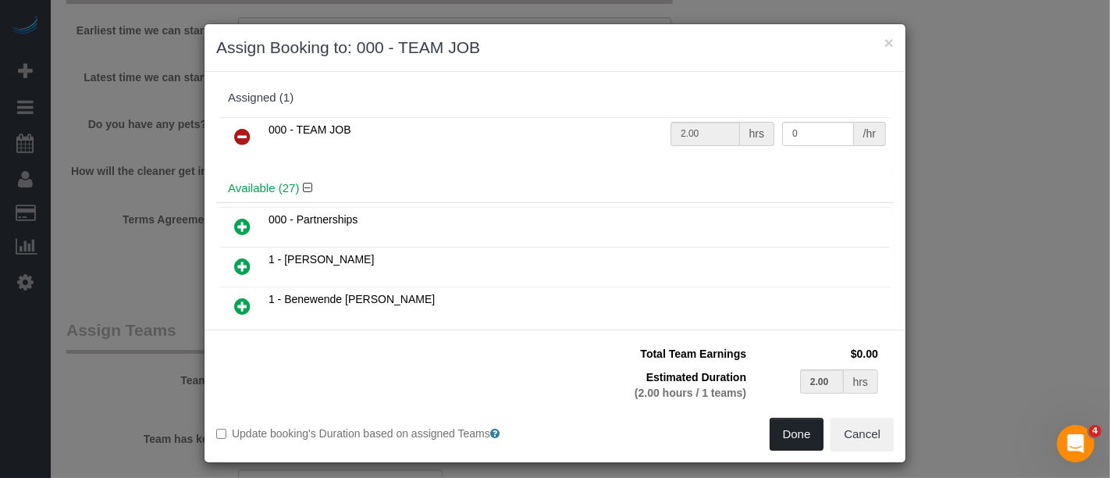
click at [788, 427] on button "Done" at bounding box center [797, 434] width 55 height 33
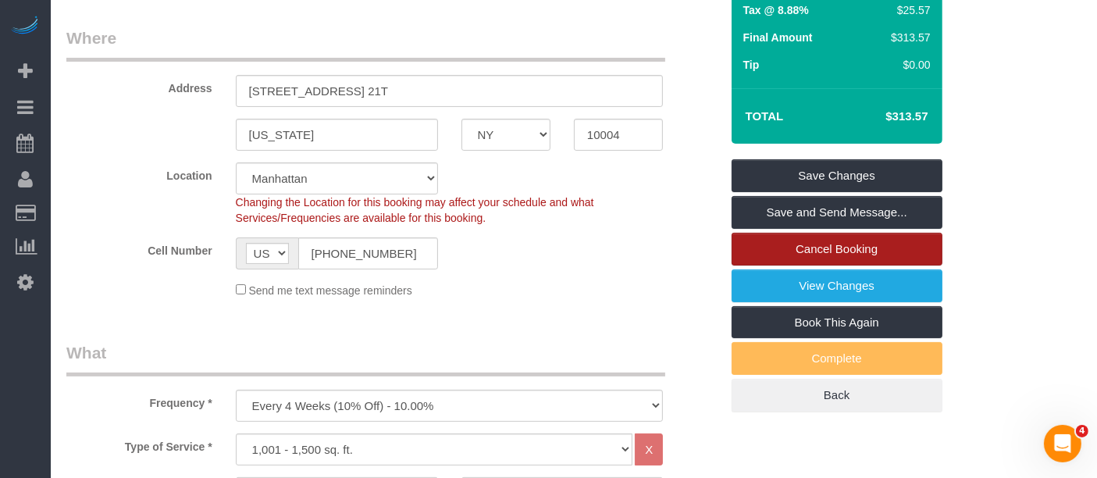
scroll to position [173, 0]
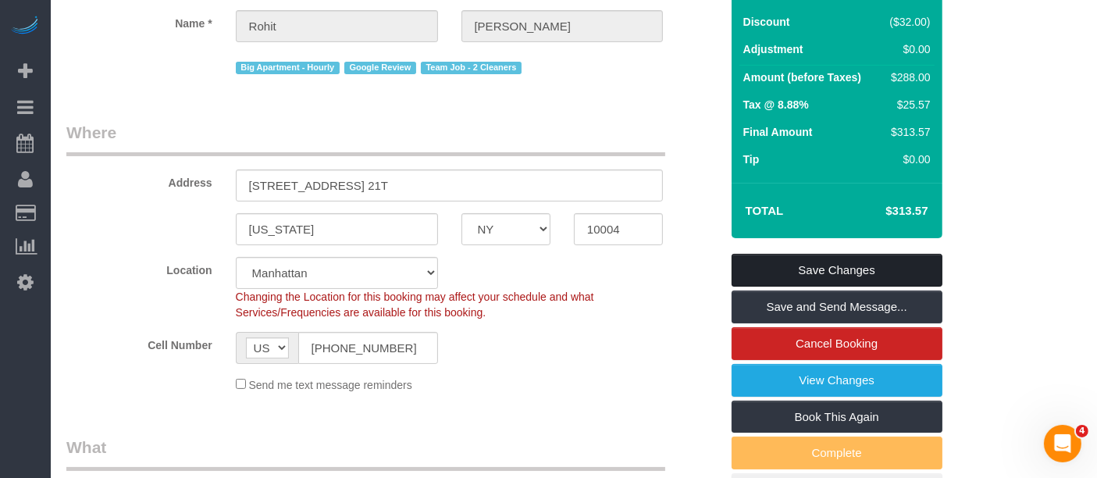
click at [879, 256] on link "Save Changes" at bounding box center [836, 270] width 211 height 33
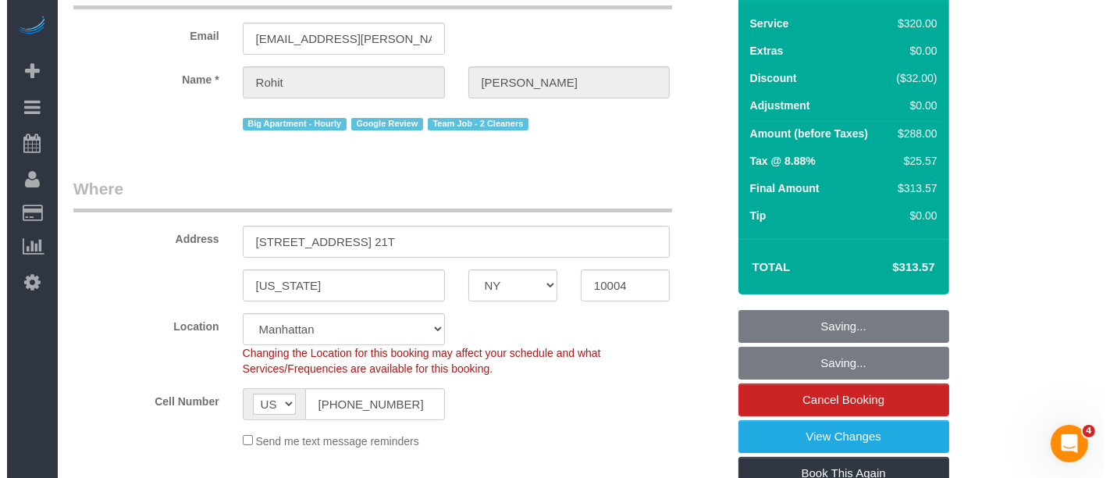
scroll to position [0, 0]
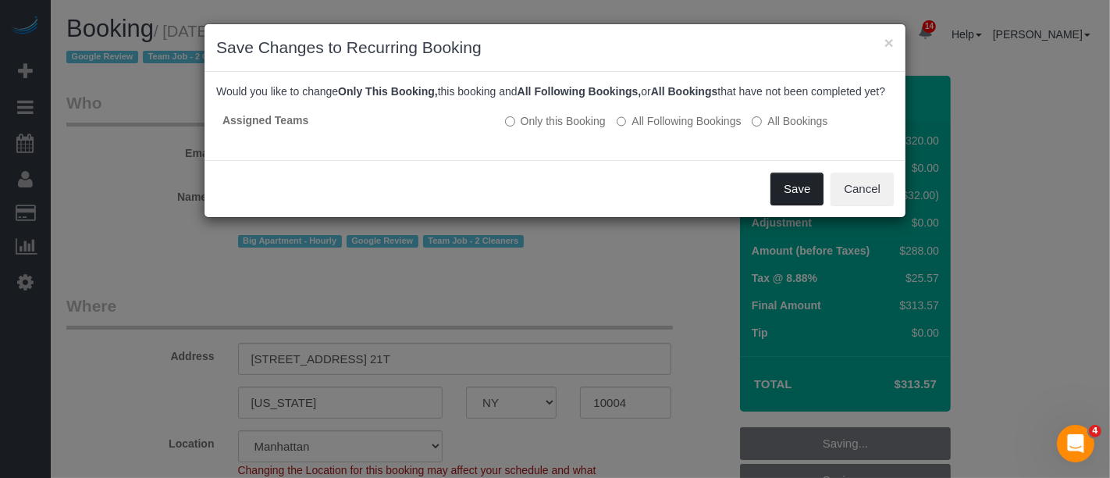
click at [798, 205] on button "Save" at bounding box center [797, 189] width 53 height 33
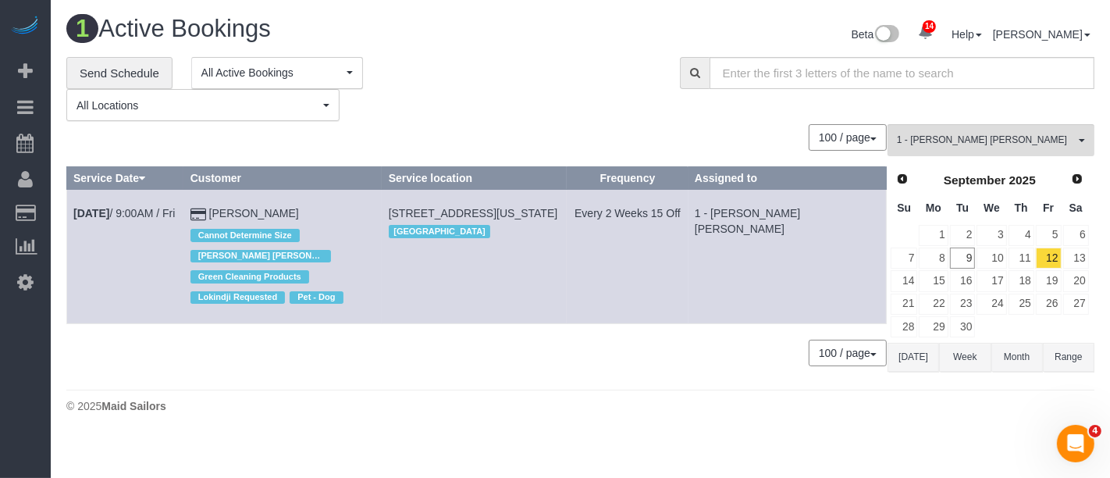
click at [1089, 255] on td "13" at bounding box center [1075, 258] width 27 height 23
click at [1086, 255] on link "13" at bounding box center [1076, 257] width 26 height 21
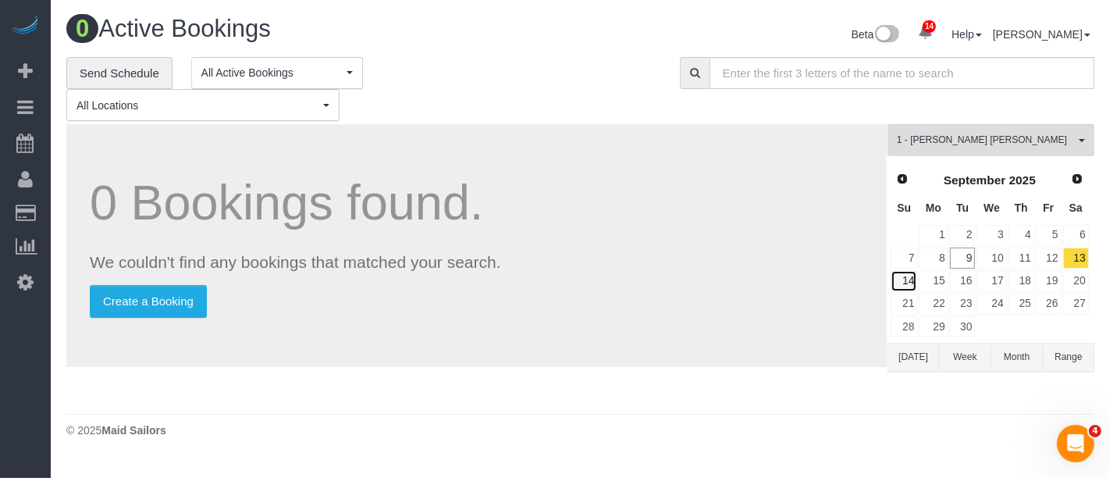
click at [912, 276] on link "14" at bounding box center [904, 280] width 27 height 21
click at [944, 279] on link "15" at bounding box center [933, 280] width 29 height 21
click at [943, 279] on link "15" at bounding box center [933, 280] width 29 height 21
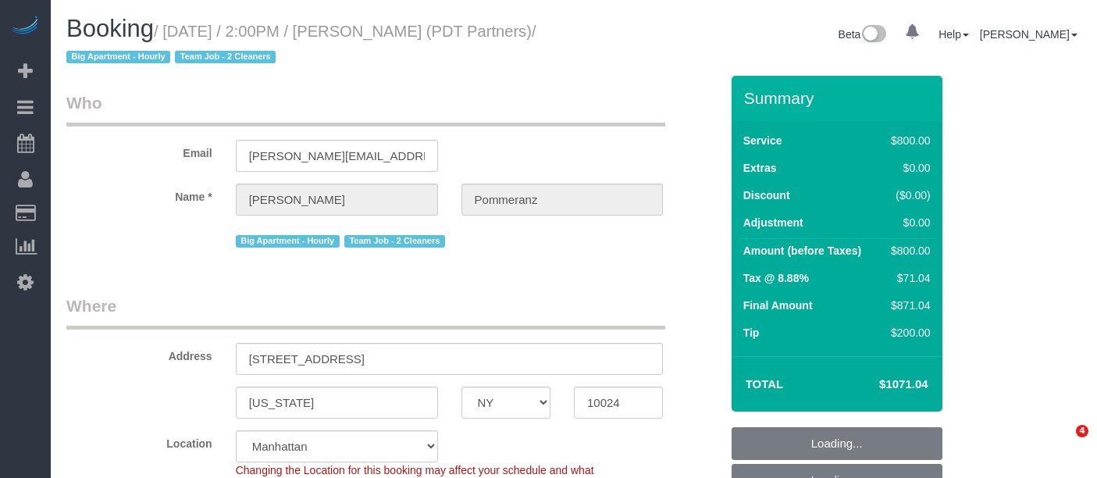
select select "NY"
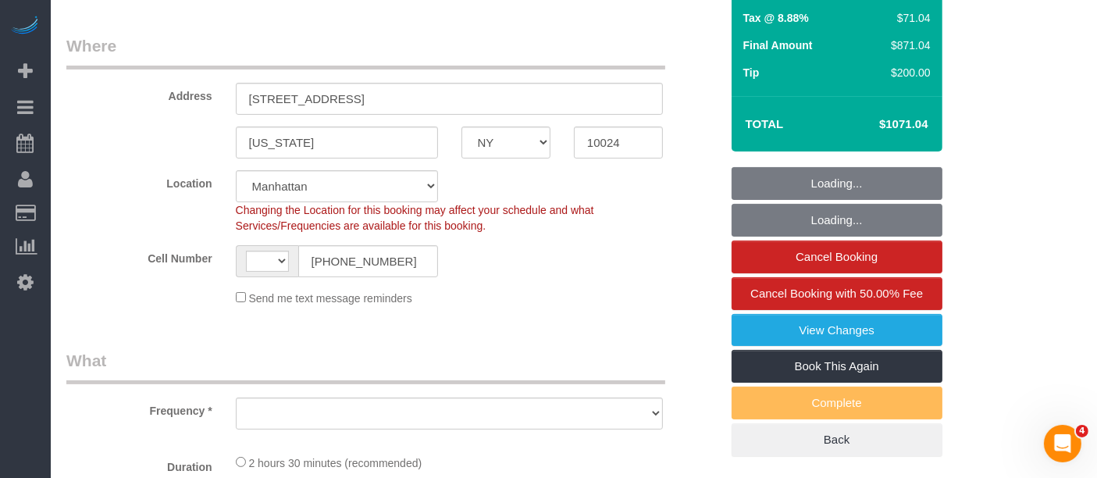
select select "string:stripe-pm_1Rdx544VGloSiKo7eMdguZrP"
select select "string:US"
select select "object:768"
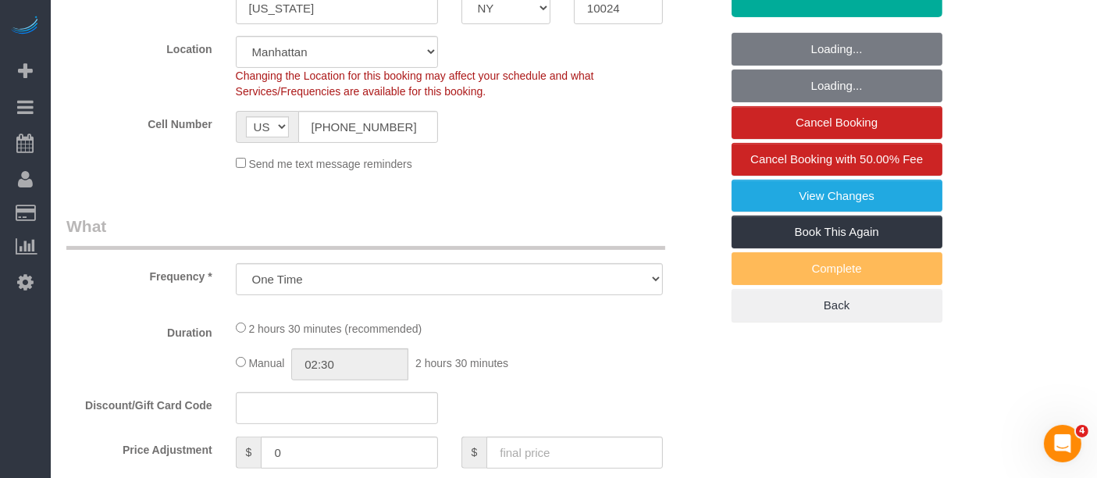
select select "4"
select select "150"
select select "number:60"
select select "number:76"
select select "number:15"
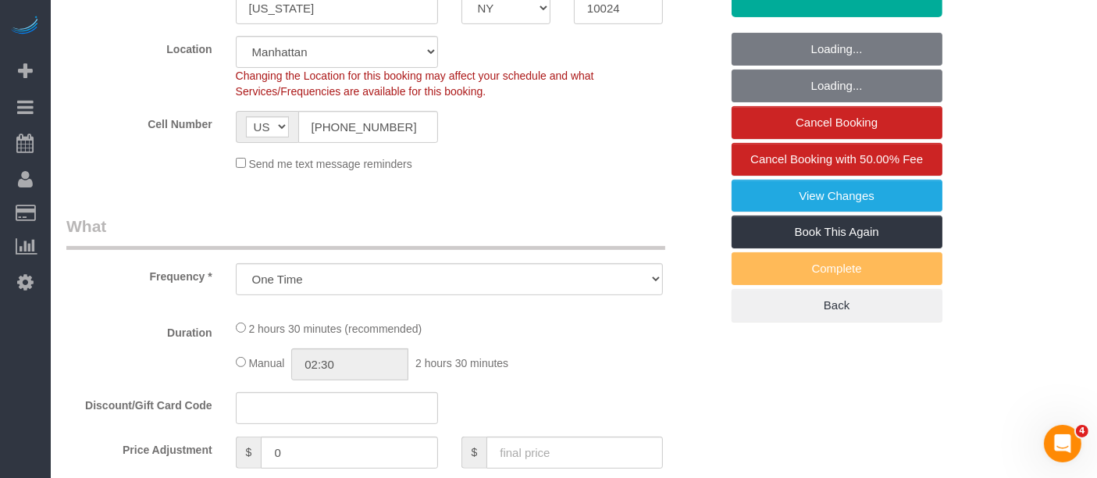
select select "number:5"
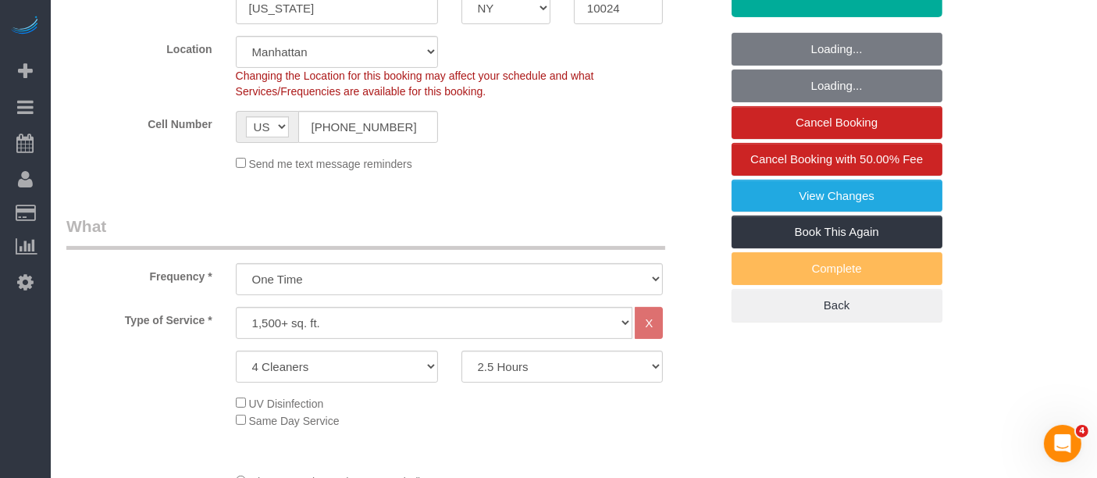
scroll to position [520, 0]
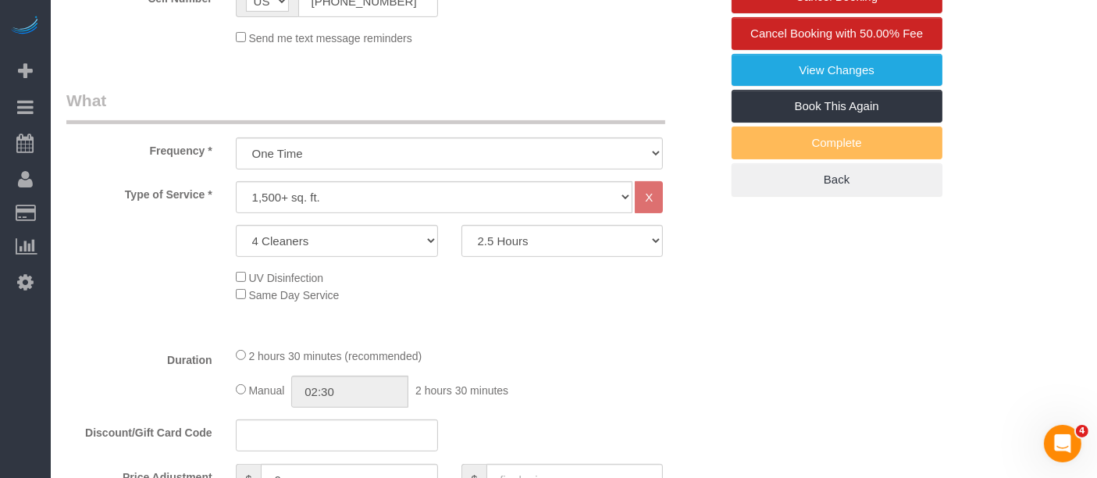
select select "object:1013"
select select "spot1"
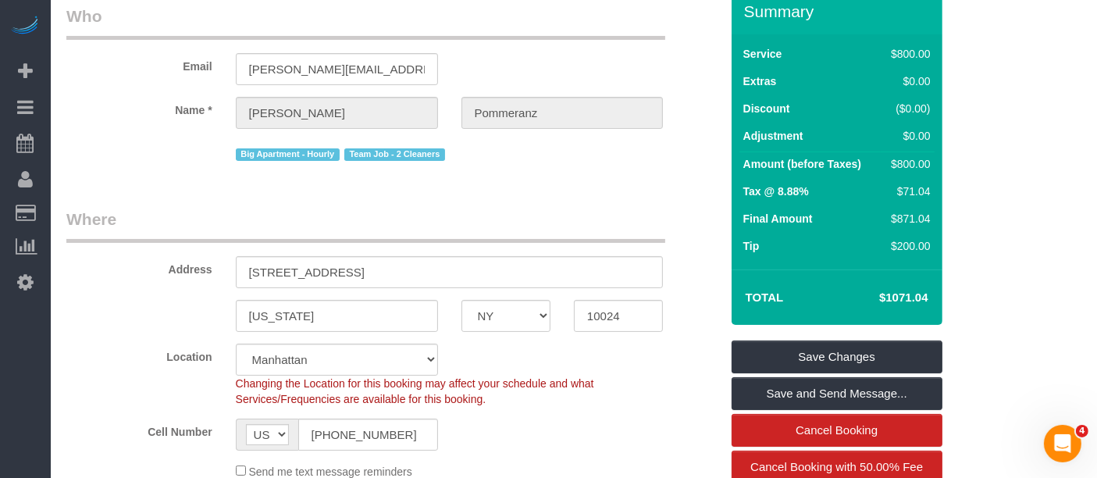
scroll to position [0, 0]
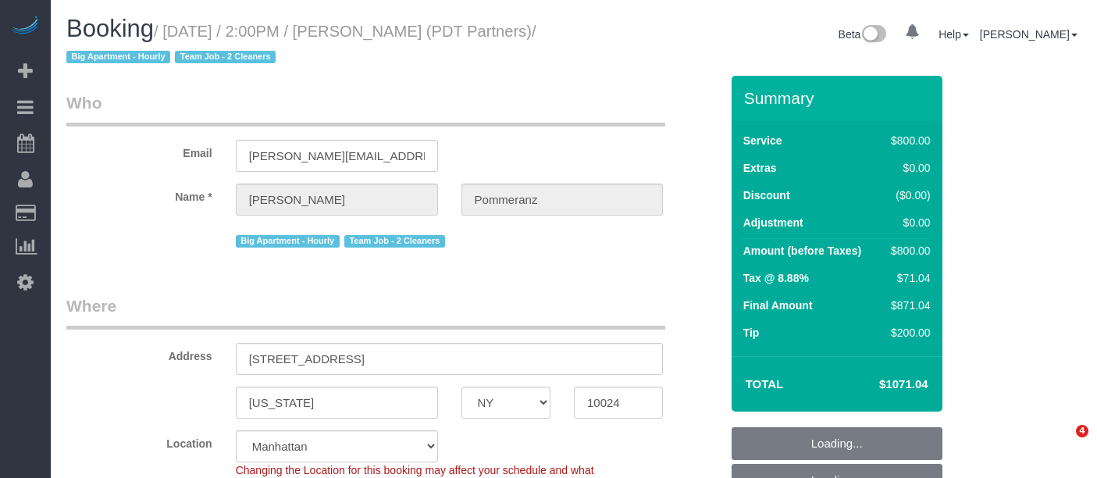
select select "NY"
select select "4"
select select "150"
select select "spot1"
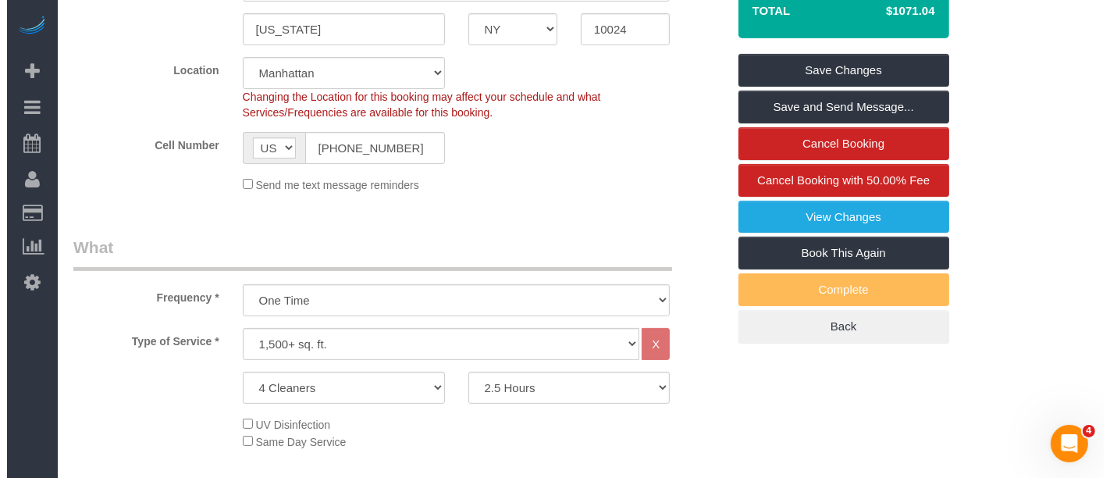
scroll to position [347, 0]
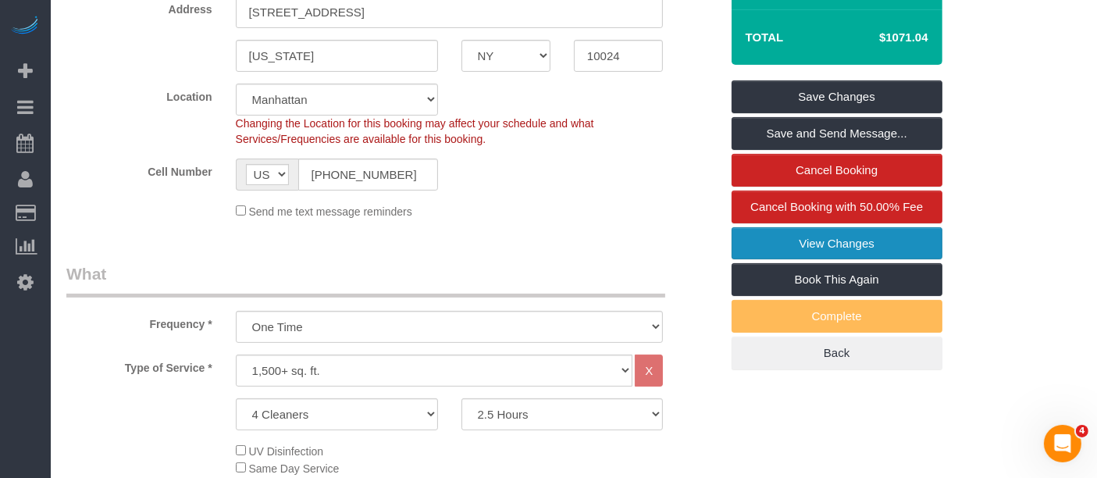
click at [820, 240] on link "View Changes" at bounding box center [836, 243] width 211 height 33
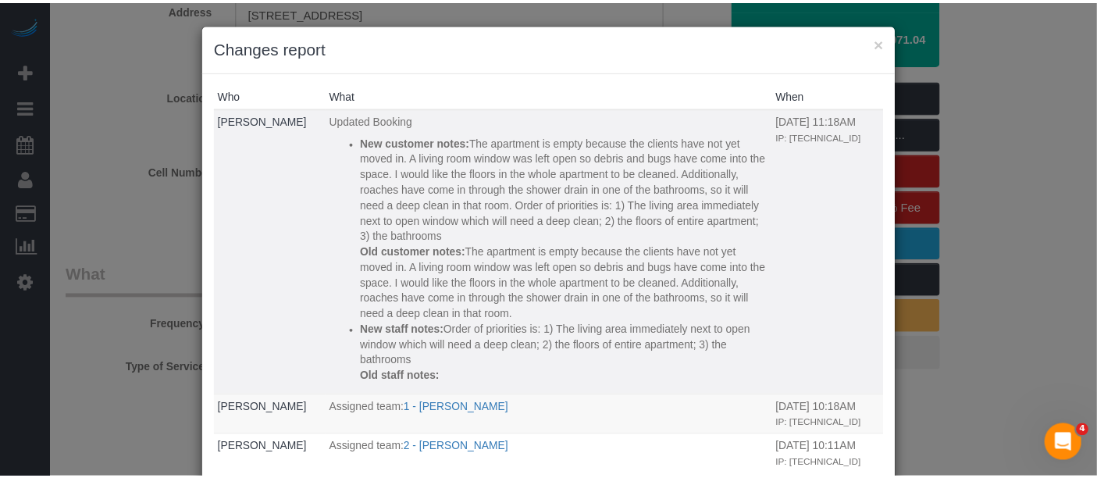
scroll to position [260, 0]
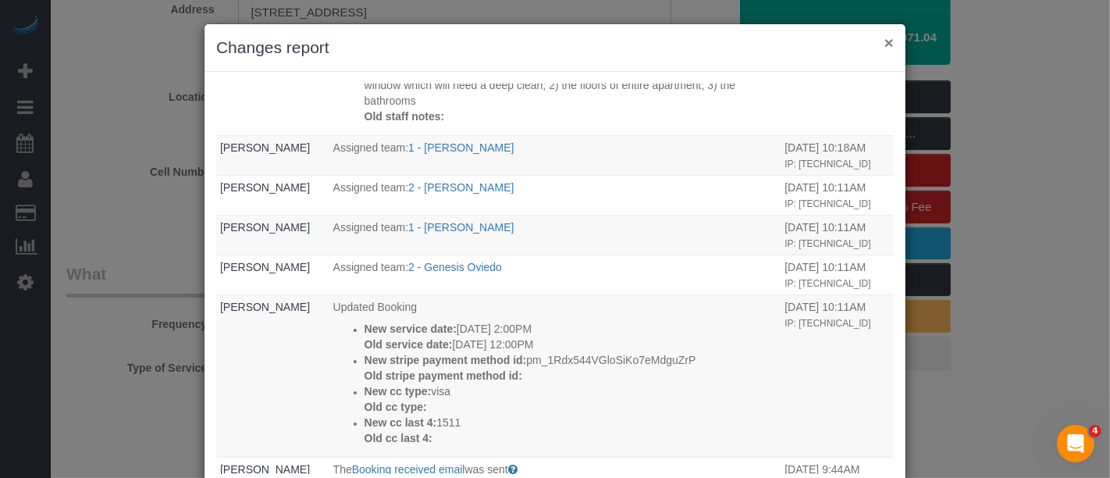
click at [885, 41] on button "×" at bounding box center [888, 42] width 9 height 16
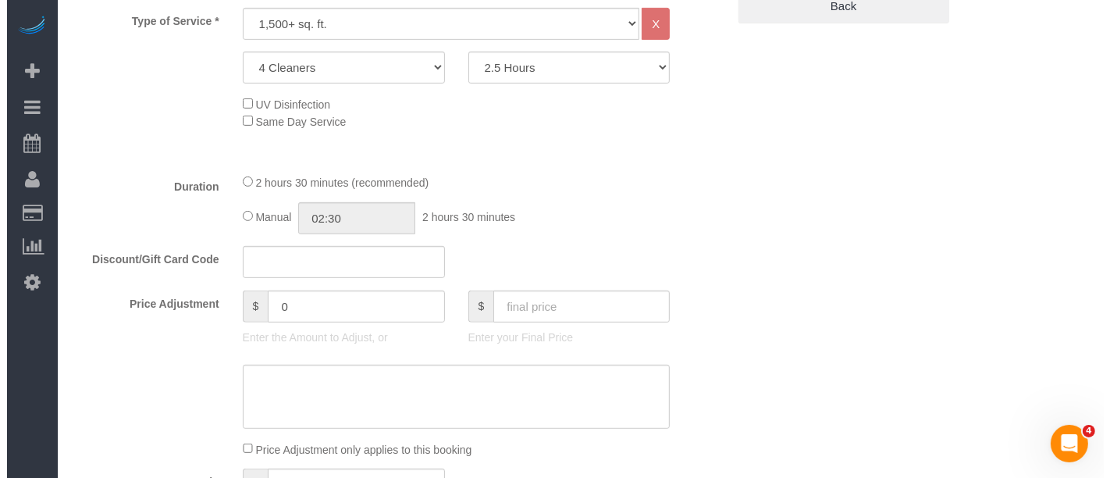
scroll to position [433, 0]
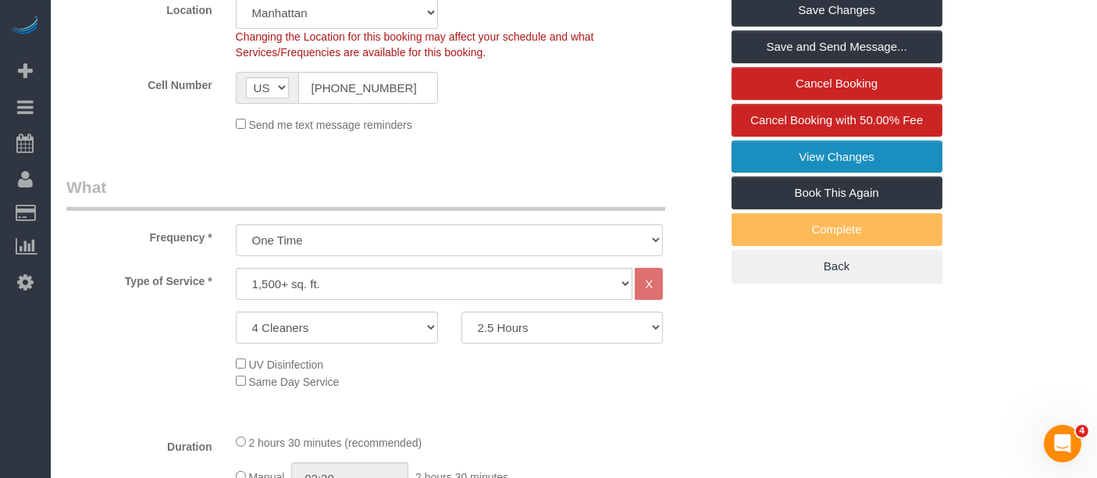
click at [886, 150] on link "View Changes" at bounding box center [836, 157] width 211 height 33
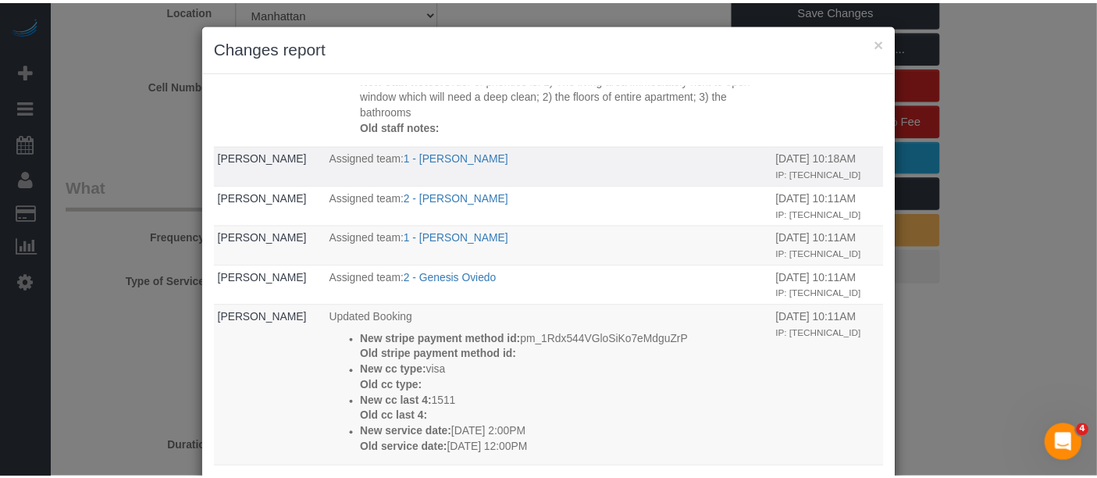
scroll to position [347, 0]
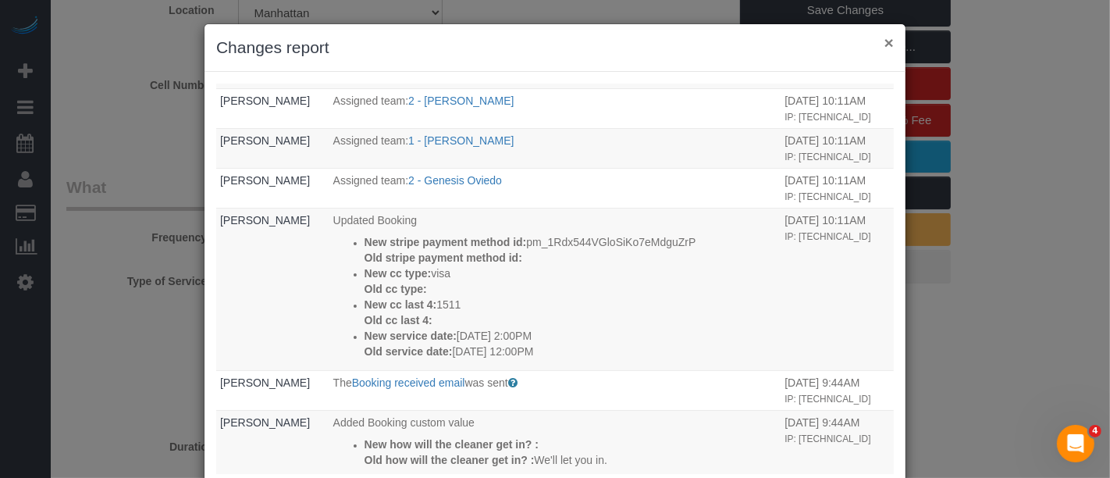
click at [884, 41] on button "×" at bounding box center [888, 42] width 9 height 16
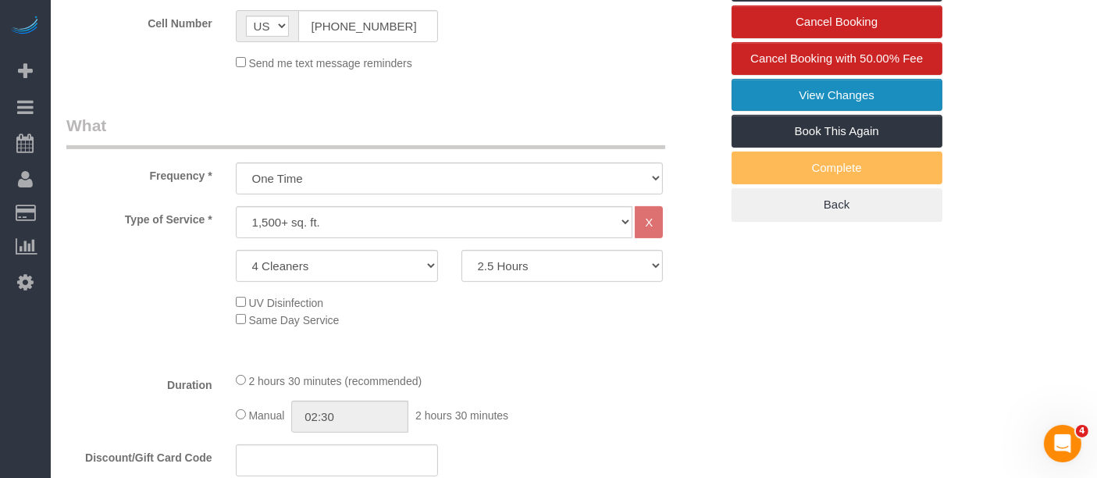
scroll to position [520, 0]
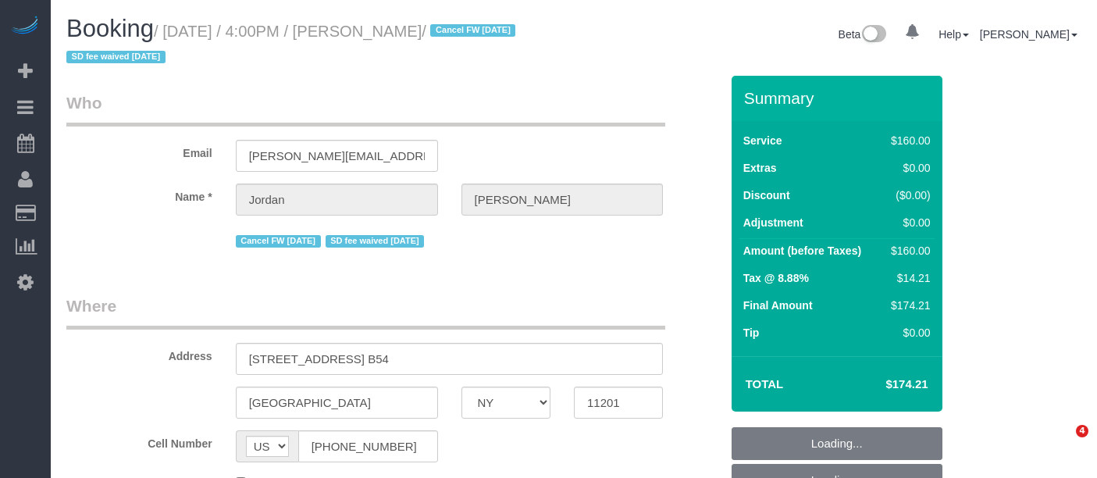
select select "NY"
select select "spot1"
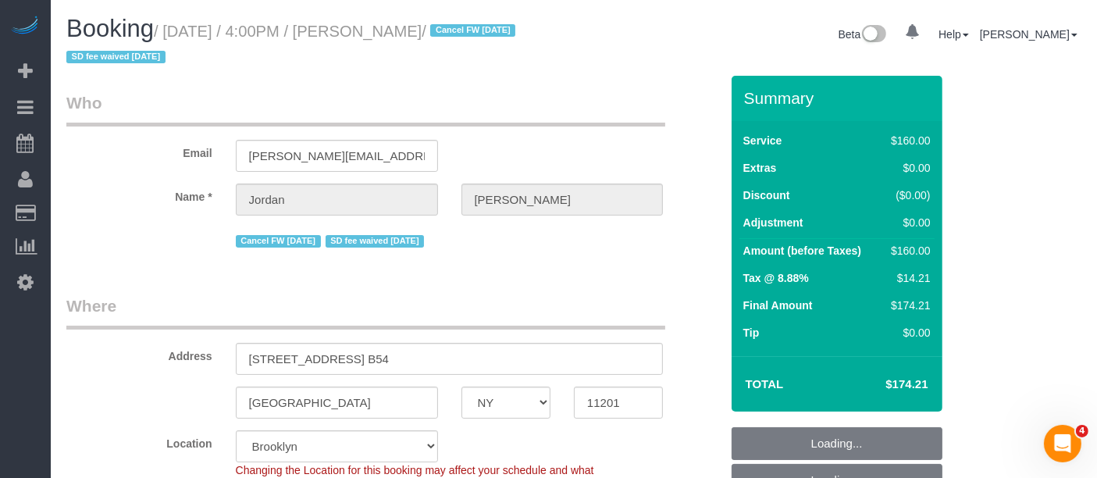
select select "number:56"
select select "number:77"
select select "number:15"
select select "number:7"
select select "object:1139"
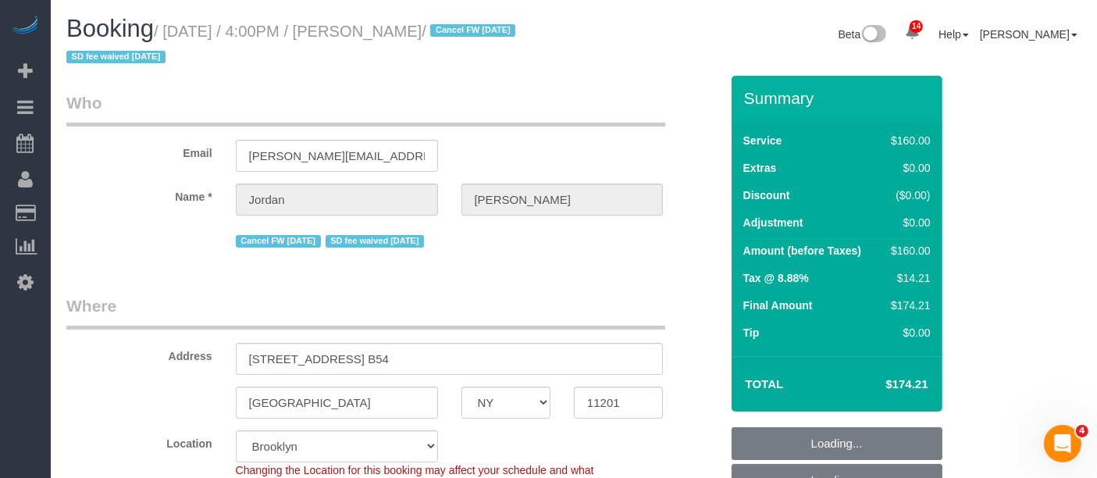
select select "string:stripe-pm_1PXPMM4VGloSiKo7cHJGEYQD"
select select
select select "object:1417"
select select "spot52"
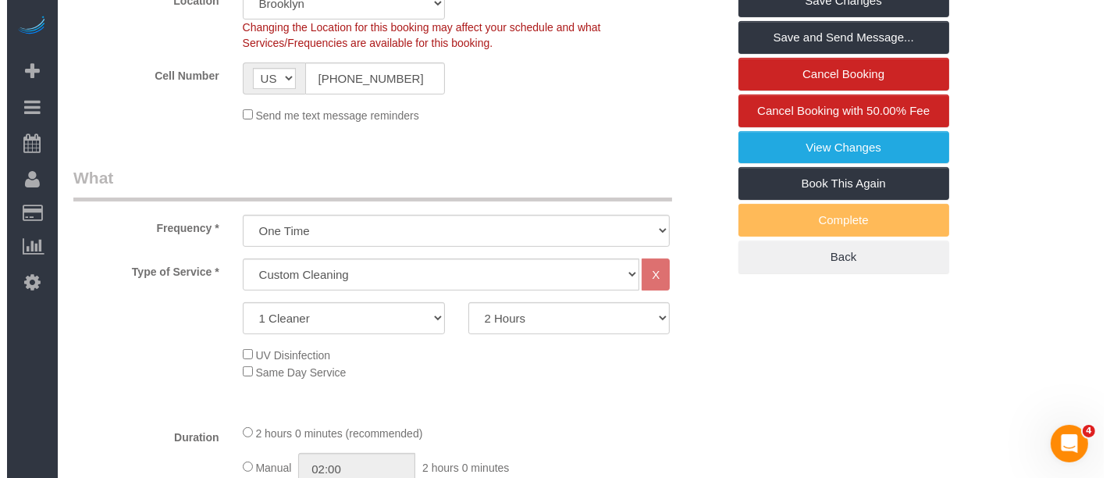
scroll to position [260, 0]
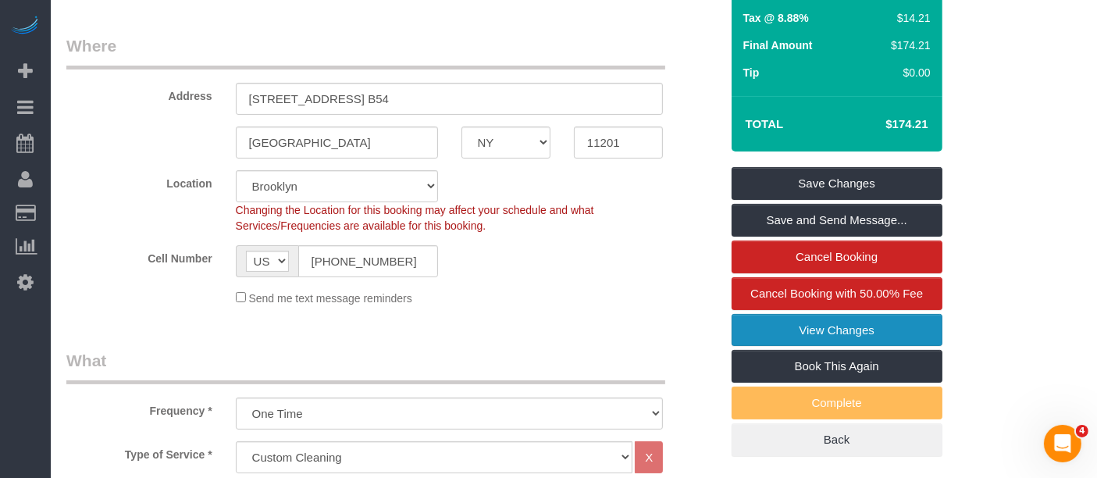
click at [885, 317] on link "View Changes" at bounding box center [836, 330] width 211 height 33
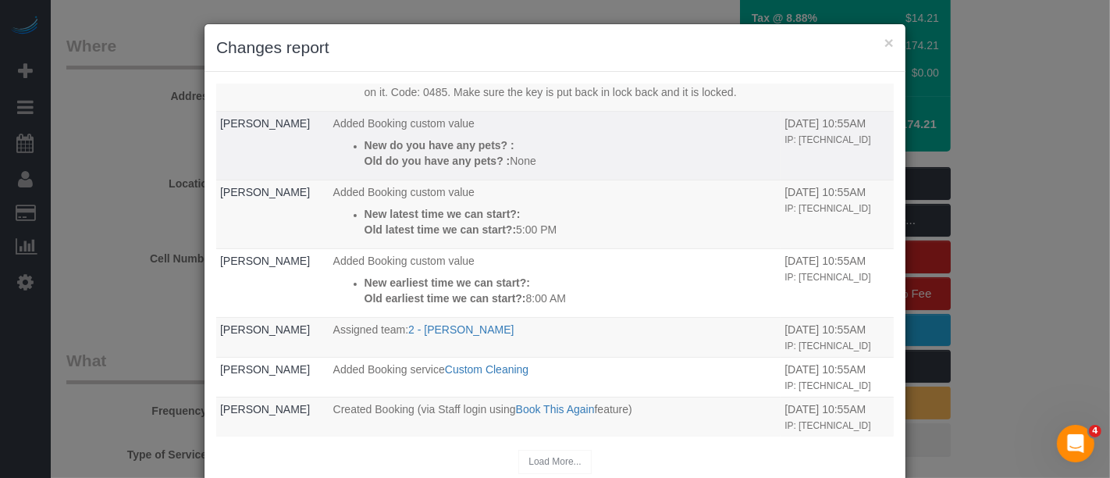
scroll to position [212, 0]
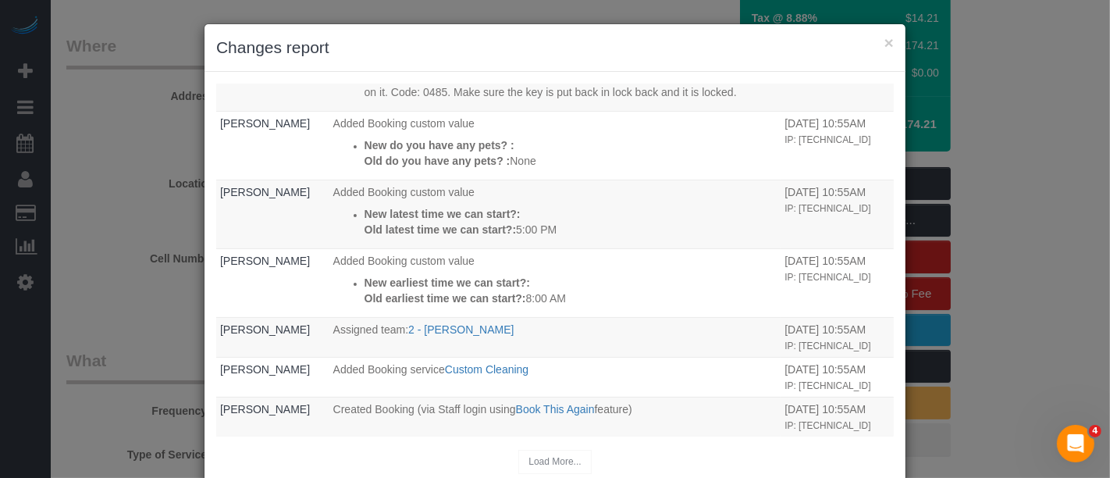
click at [894, 44] on div "× Changes report" at bounding box center [555, 48] width 701 height 48
click at [885, 42] on button "×" at bounding box center [888, 42] width 9 height 16
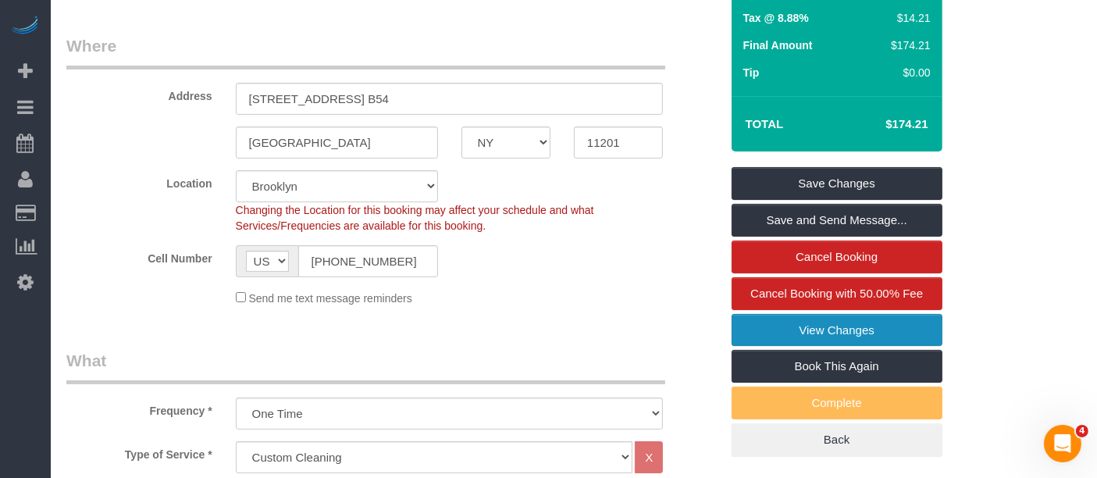
click at [834, 326] on link "View Changes" at bounding box center [836, 330] width 211 height 33
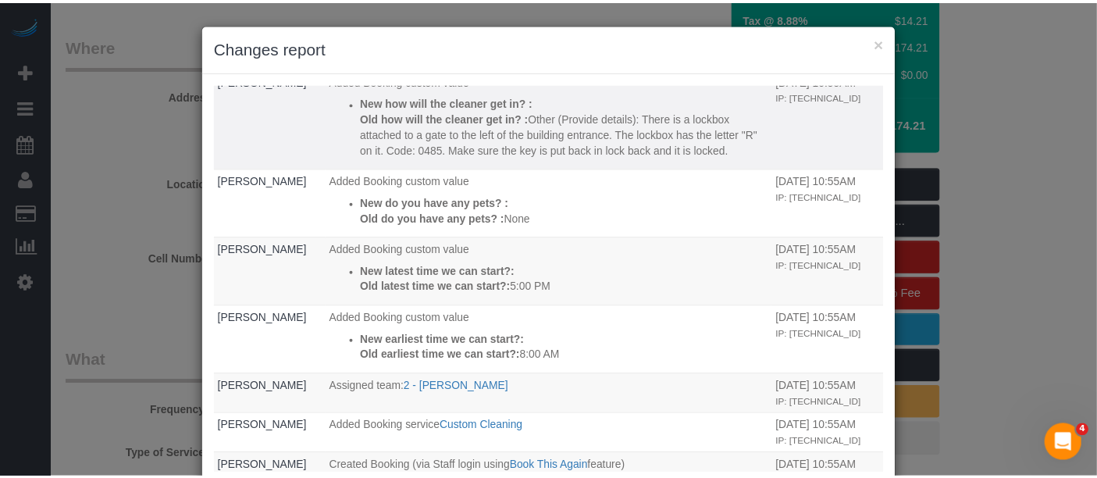
scroll to position [173, 0]
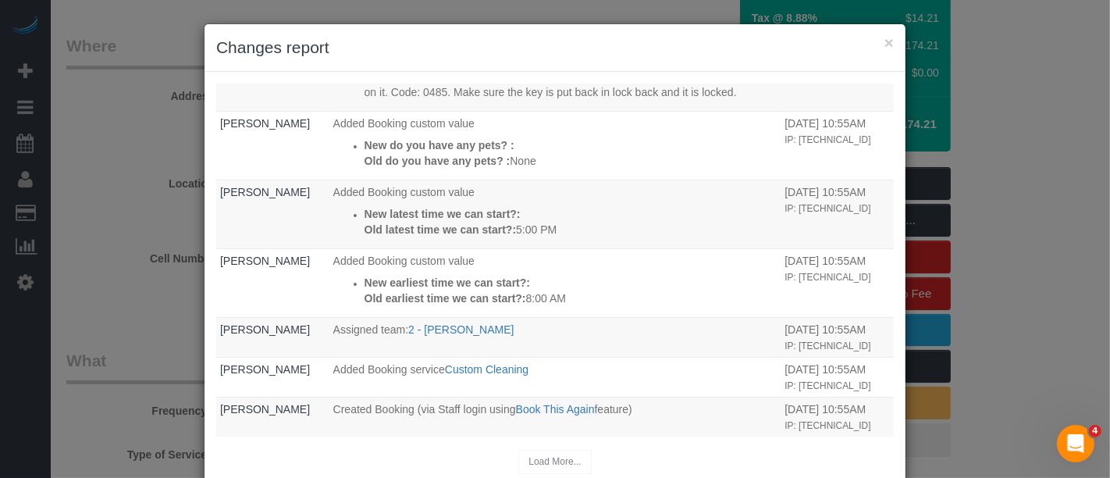
click at [877, 39] on h3 "Changes report" at bounding box center [555, 47] width 678 height 23
click at [884, 44] on button "×" at bounding box center [888, 42] width 9 height 16
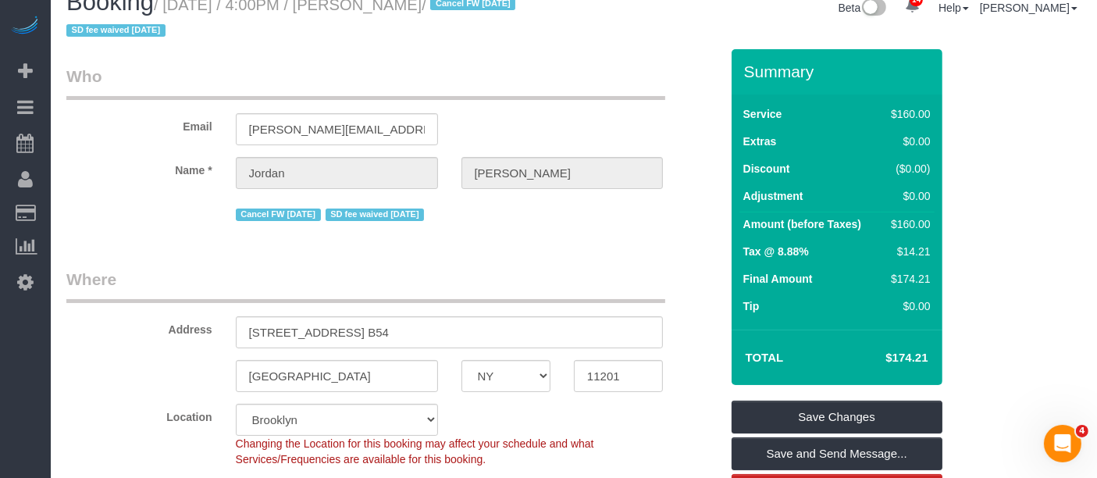
scroll to position [0, 0]
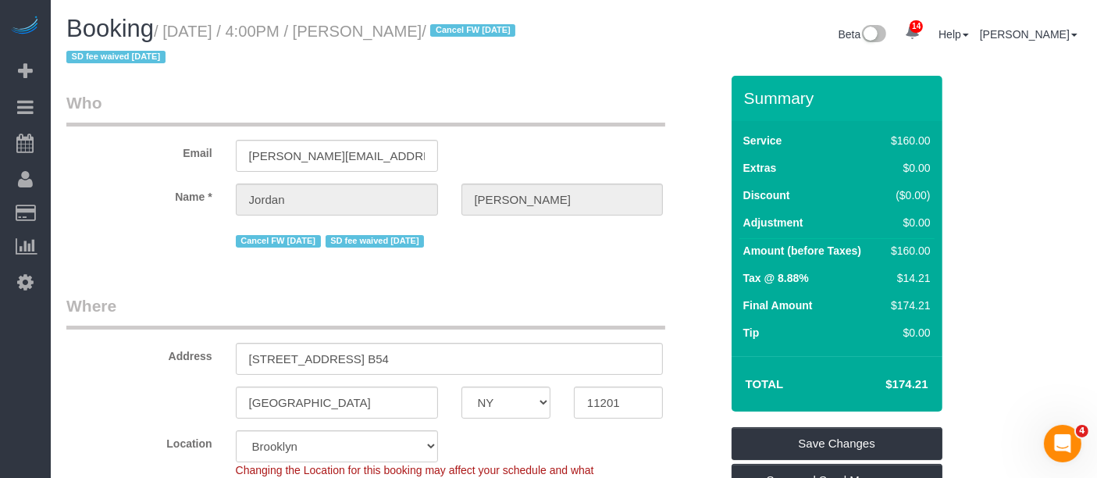
drag, startPoint x: 392, startPoint y: 32, endPoint x: 507, endPoint y: 30, distance: 114.8
click at [507, 27] on small "/ September 10, 2025 / 4:00PM / Jordan Johnson / Cancel FW 11/24/24 SD fee waiv…" at bounding box center [293, 45] width 454 height 44
copy small "Jordan Johnson"
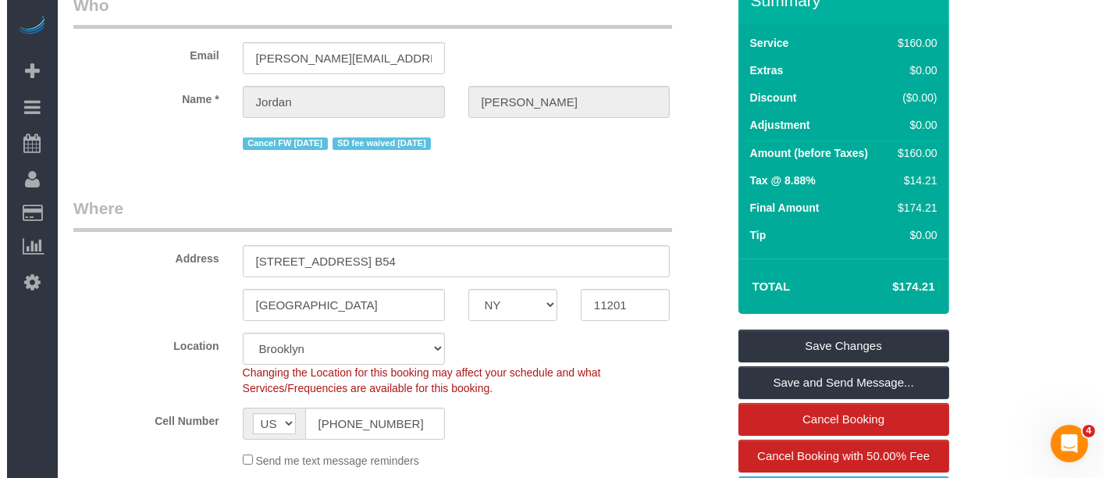
scroll to position [347, 0]
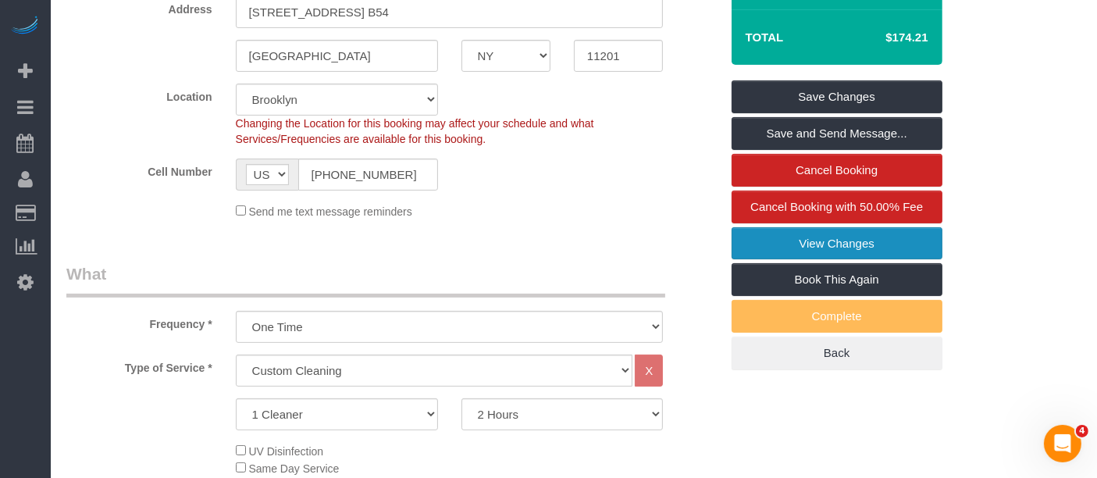
click at [873, 244] on link "View Changes" at bounding box center [836, 243] width 211 height 33
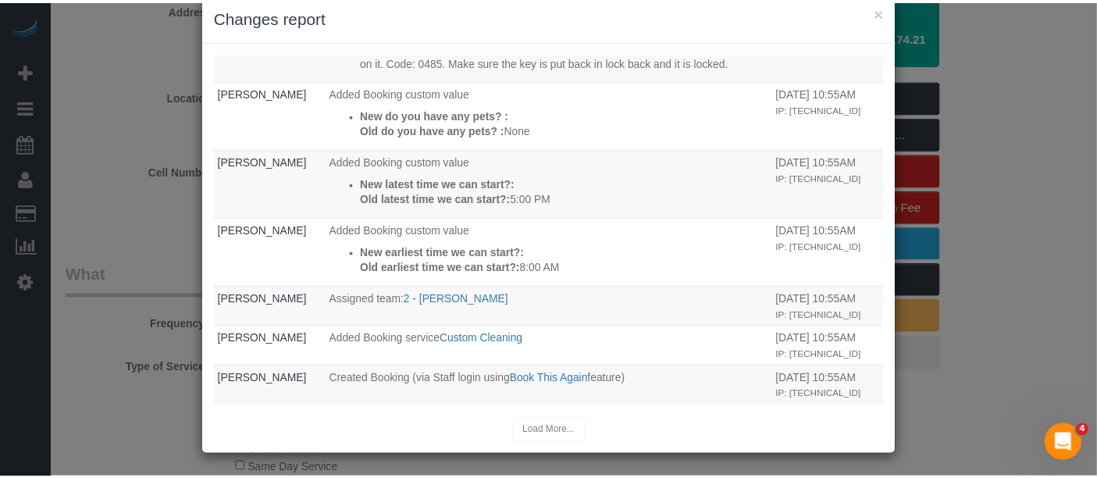
scroll to position [125, 0]
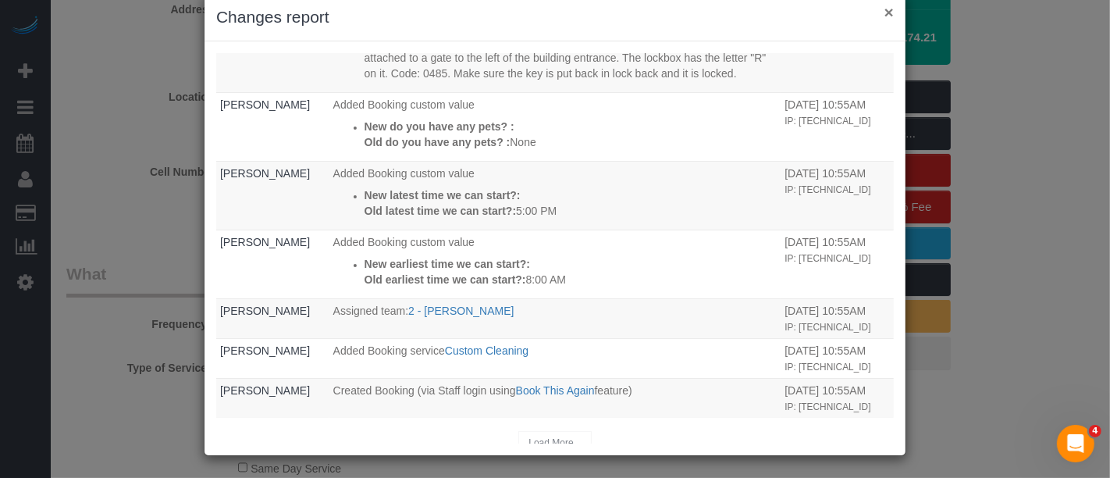
click at [885, 12] on button "×" at bounding box center [888, 12] width 9 height 16
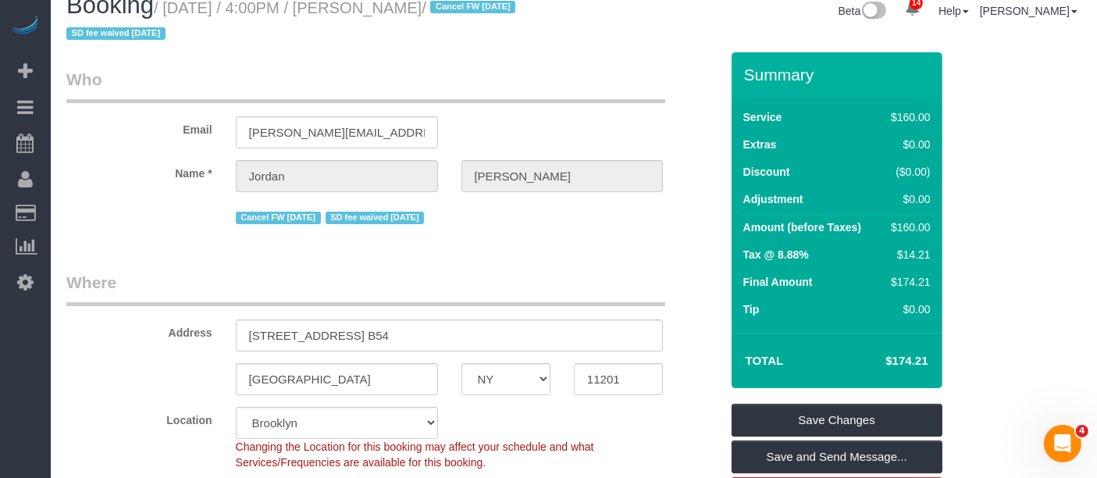
scroll to position [0, 0]
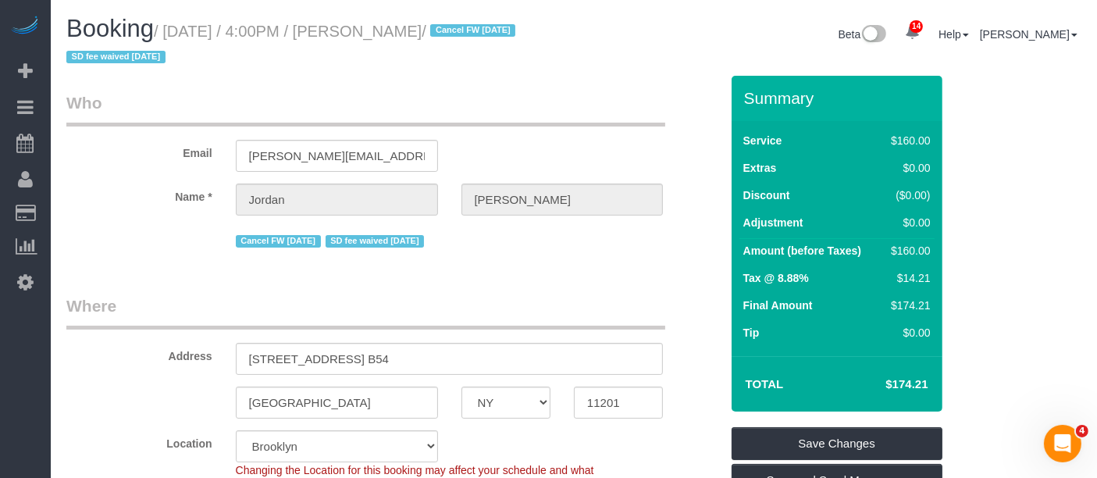
drag, startPoint x: 165, startPoint y: 25, endPoint x: 504, endPoint y: 25, distance: 338.8
click at [504, 25] on small "/ September 10, 2025 / 4:00PM / Jordan Johnson / Cancel FW 11/24/24 SD fee waiv…" at bounding box center [293, 45] width 454 height 44
copy small "September 10, 2025 / 4:00PM / Jordan Johnson"
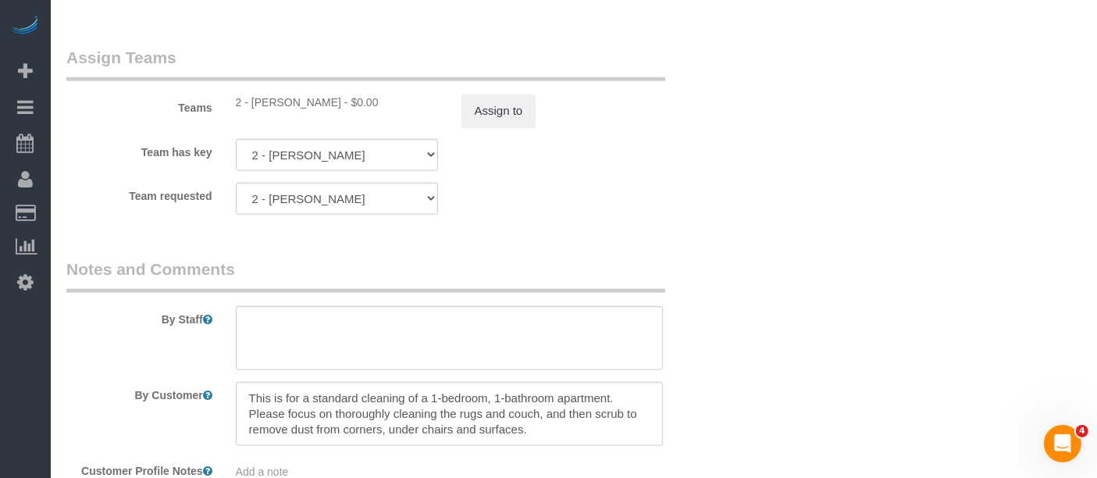
scroll to position [1725, 0]
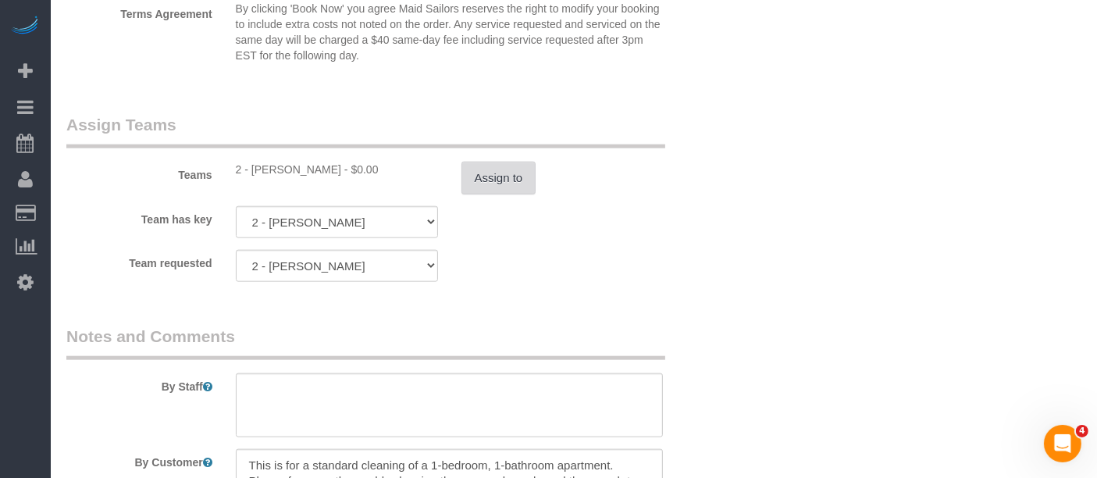
click at [484, 166] on button "Assign to" at bounding box center [498, 178] width 75 height 33
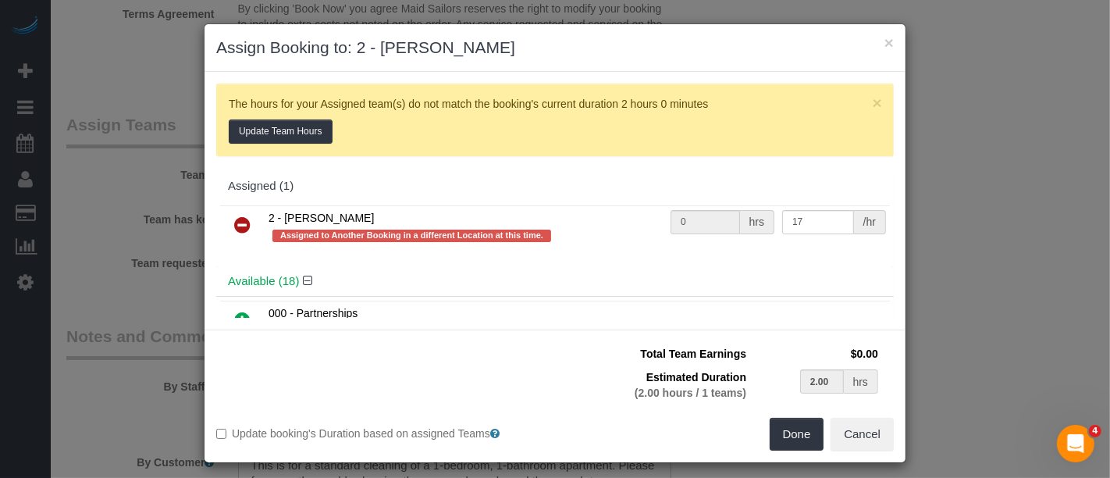
drag, startPoint x: 241, startPoint y: 221, endPoint x: 254, endPoint y: 222, distance: 12.5
click at [240, 221] on icon at bounding box center [242, 224] width 16 height 19
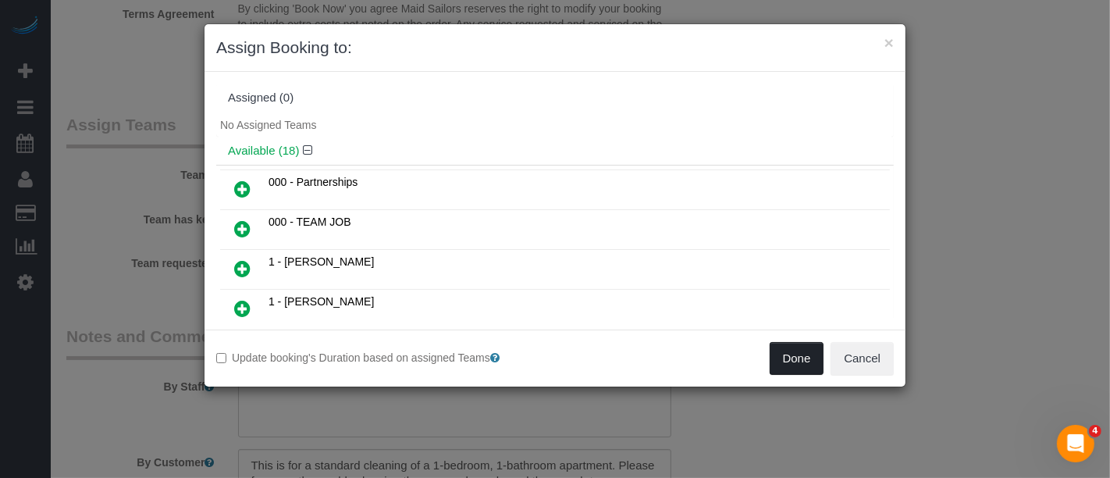
click at [796, 363] on button "Done" at bounding box center [797, 358] width 55 height 33
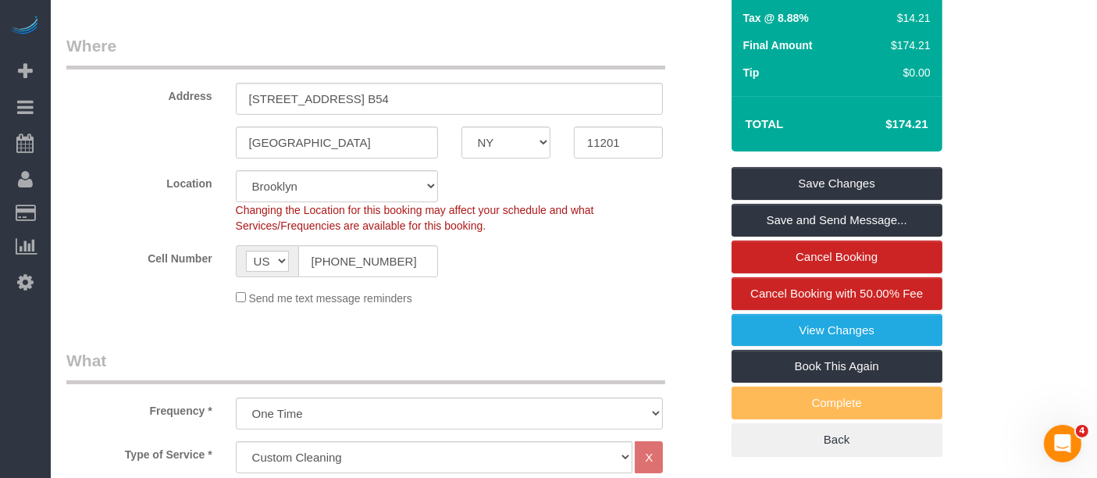
scroll to position [173, 0]
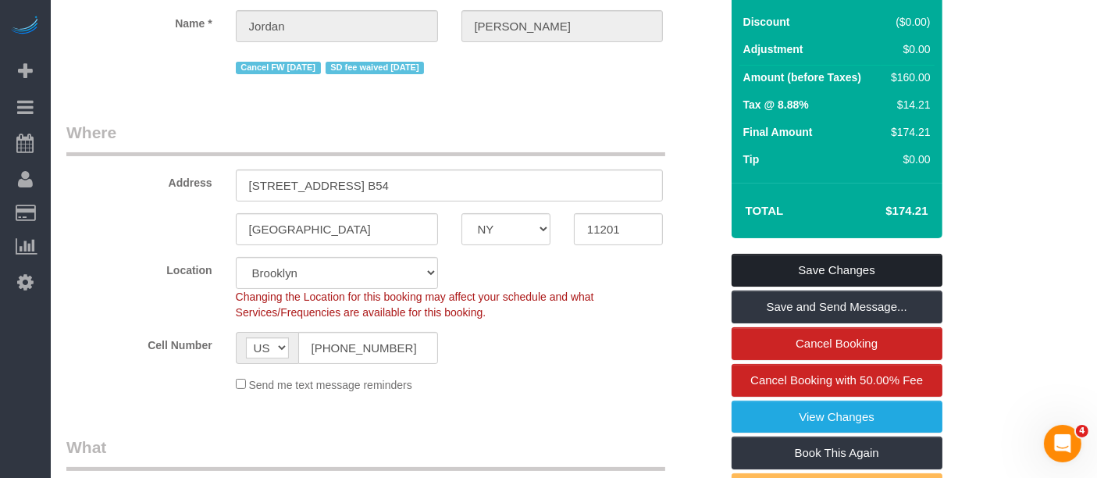
click at [832, 255] on link "Save Changes" at bounding box center [836, 270] width 211 height 33
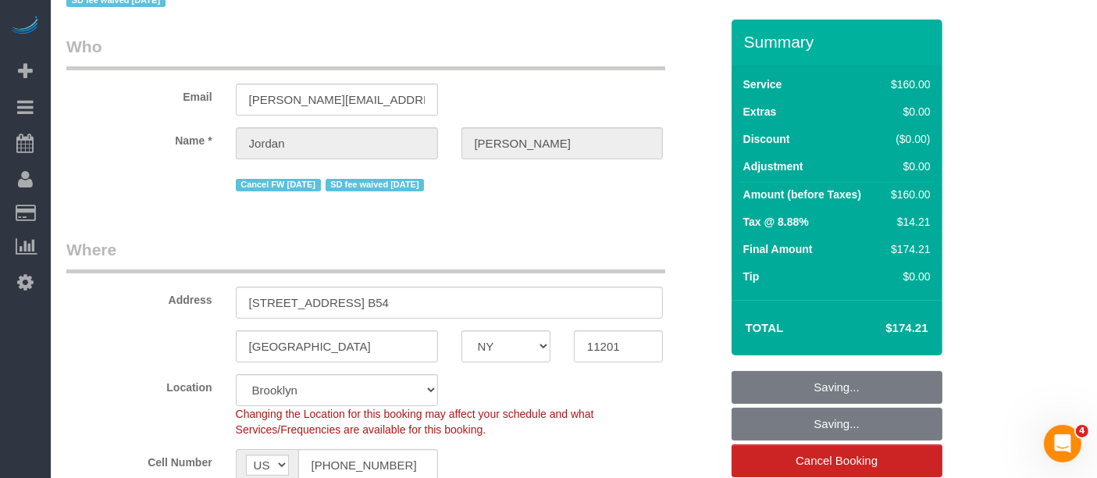
scroll to position [0, 0]
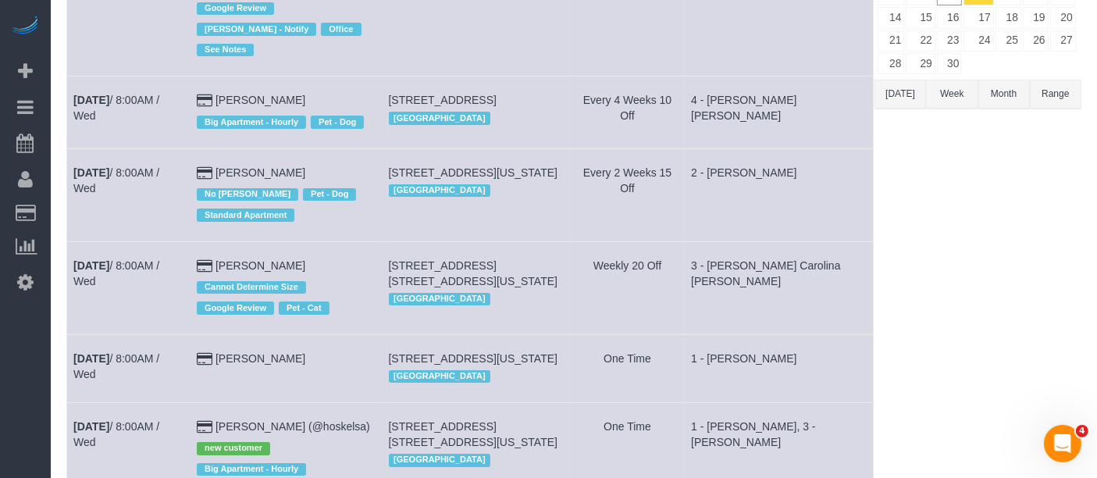
scroll to position [87, 0]
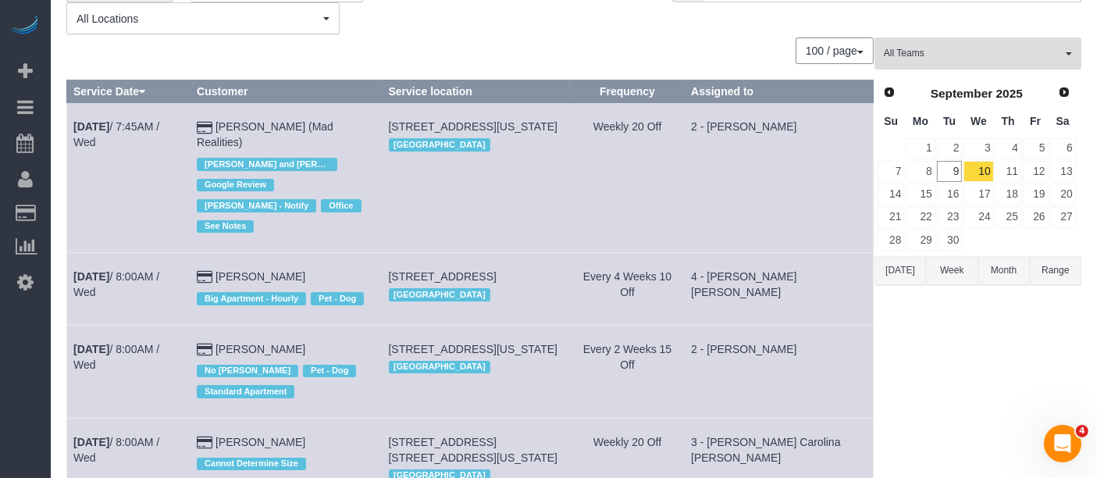
click at [1060, 59] on span "All Teams" at bounding box center [973, 53] width 178 height 13
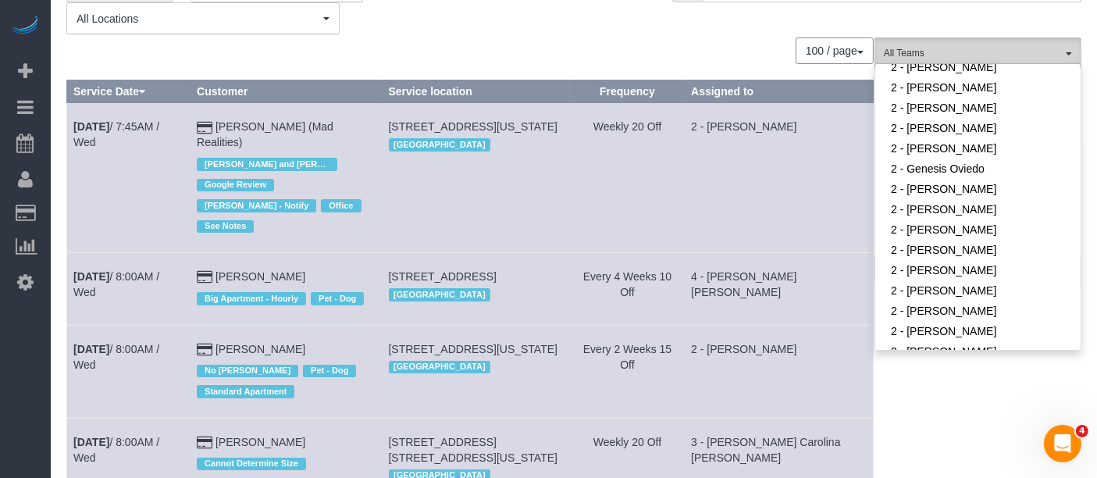
scroll to position [1041, 0]
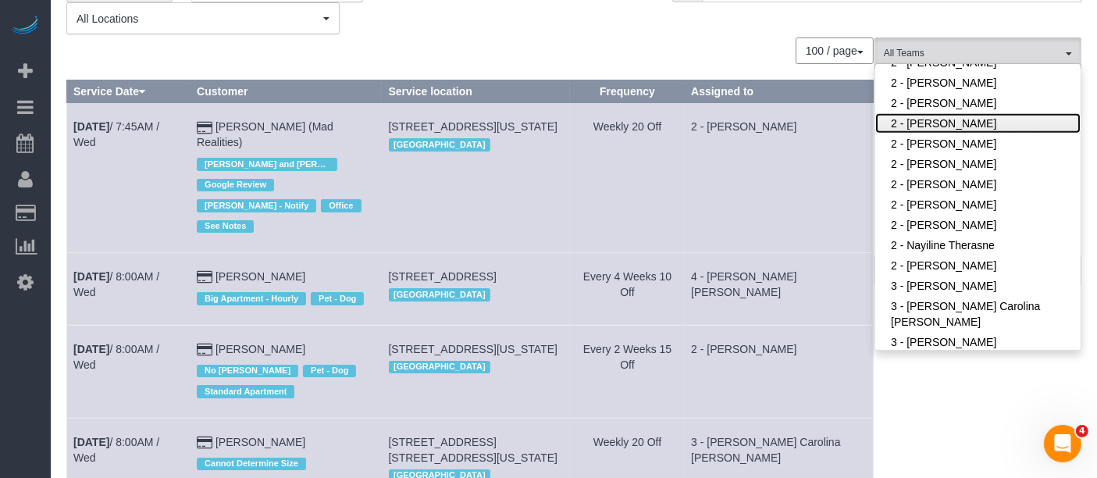
click at [980, 119] on link "2 - [PERSON_NAME]" at bounding box center [977, 123] width 205 height 20
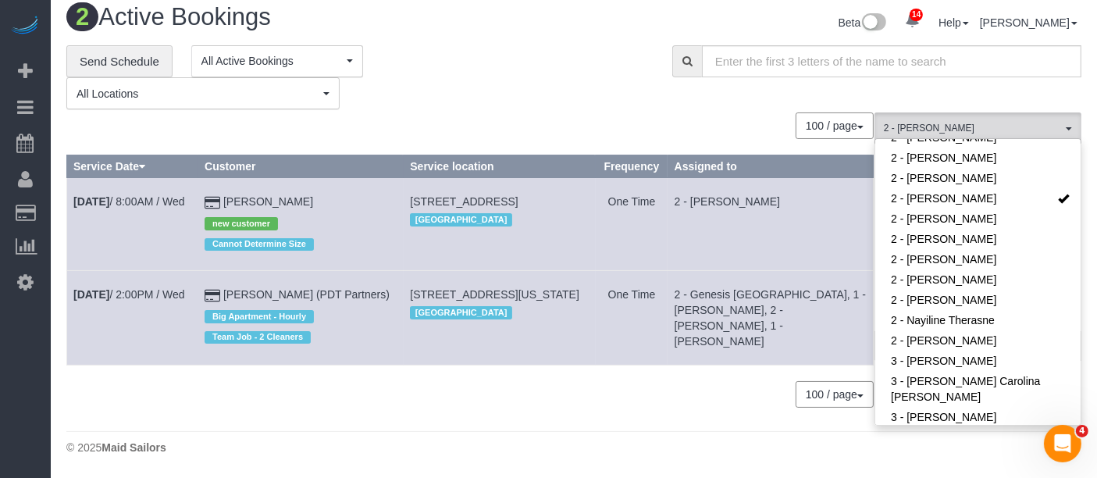
drag, startPoint x: 406, startPoint y: 279, endPoint x: 470, endPoint y: 290, distance: 64.9
click at [469, 290] on td "535 West End Ave, Apt. 16, New York, NY 10024 Manhattan" at bounding box center [500, 318] width 192 height 94
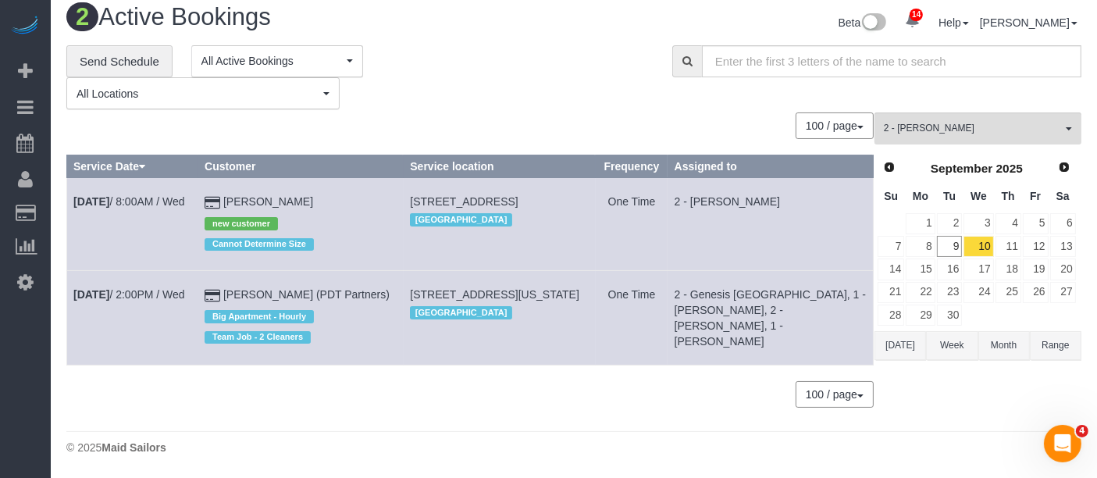
copy span "535 West End Ave, Apt. 16, New York, NY 10024"
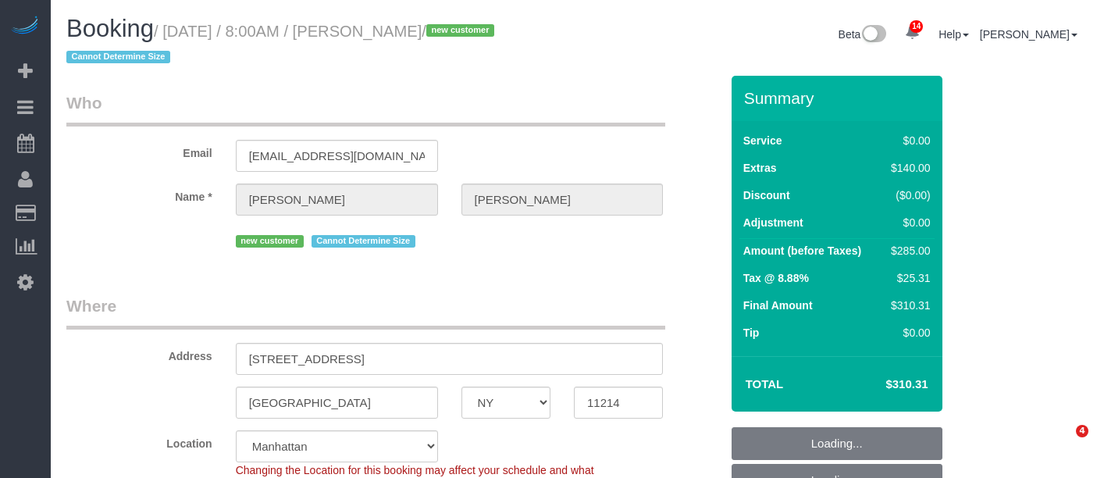
select select "NY"
select select "spot1"
select select "number:56"
select select "number:69"
select select "number:15"
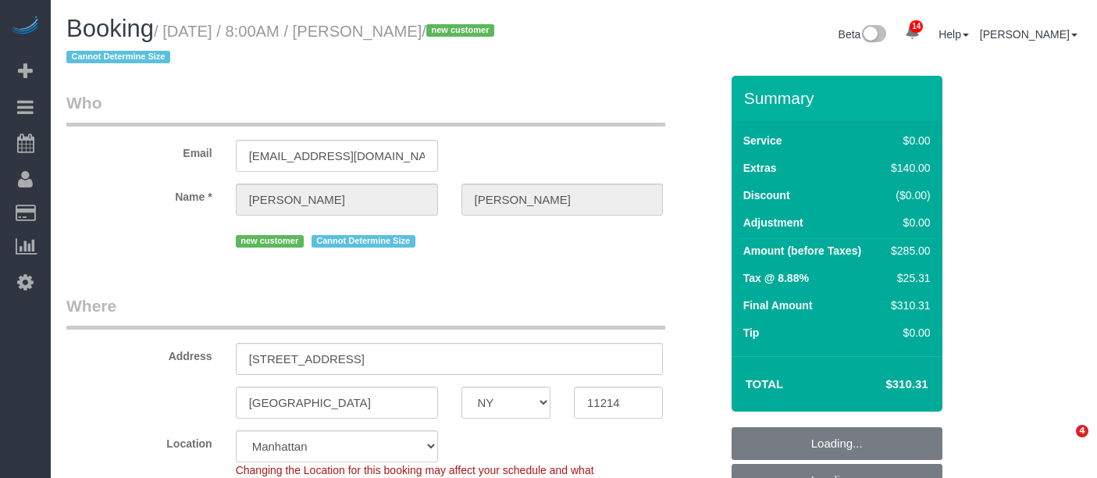
select select "number:5"
select select "object:1436"
select select "1"
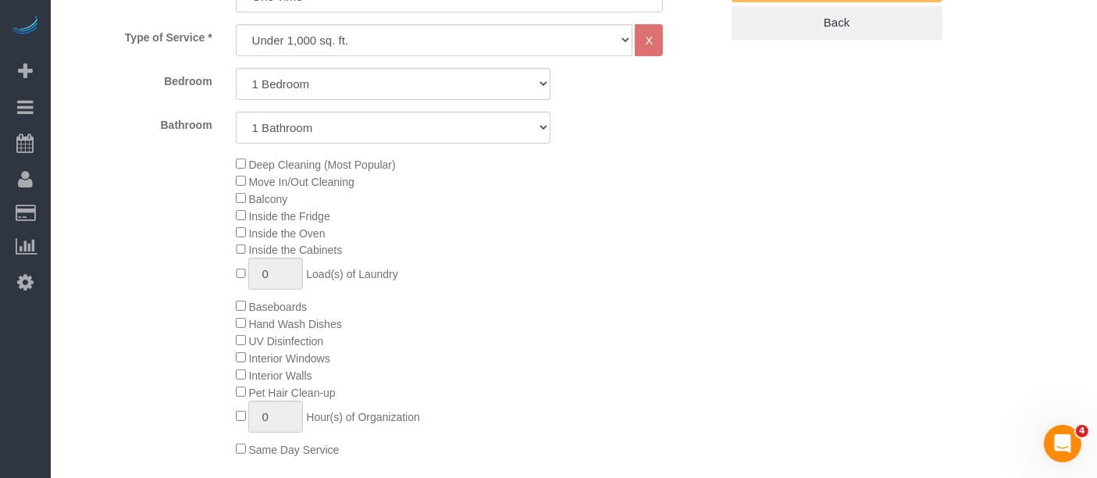
scroll to position [347, 0]
